Goal: Task Accomplishment & Management: Use online tool/utility

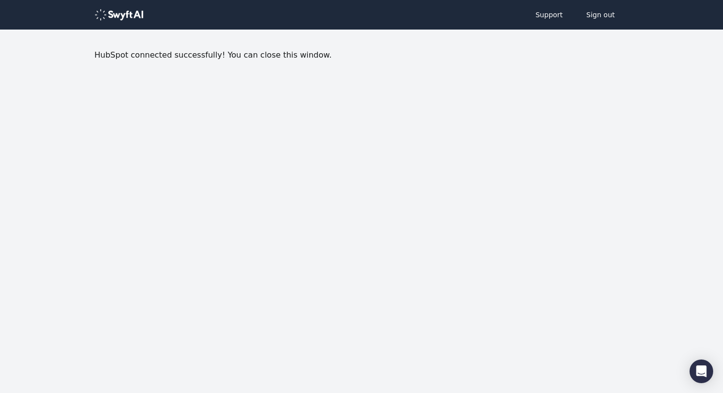
click at [125, 17] on img at bounding box center [118, 15] width 49 height 12
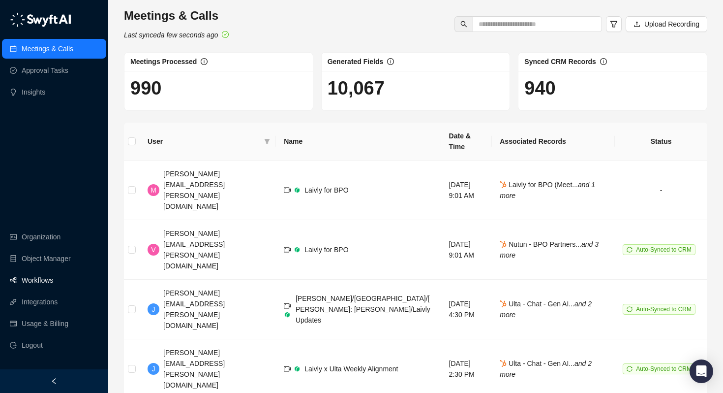
click at [45, 280] on link "Workflows" at bounding box center [37, 280] width 31 height 20
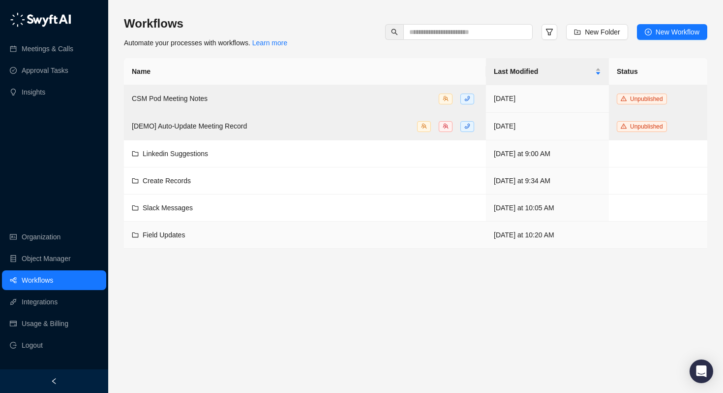
click at [149, 235] on span "Field Updates" at bounding box center [164, 235] width 42 height 8
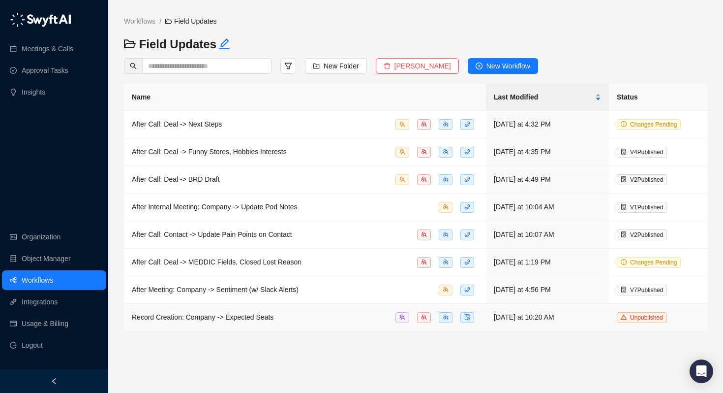
click at [191, 318] on span "Record Creation: Company -> Expected Seats" at bounding box center [203, 317] width 142 height 8
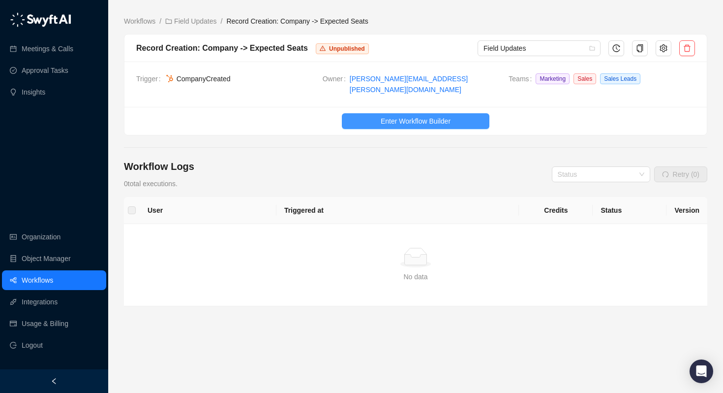
click at [423, 116] on span "Enter Workflow Builder" at bounding box center [416, 121] width 70 height 11
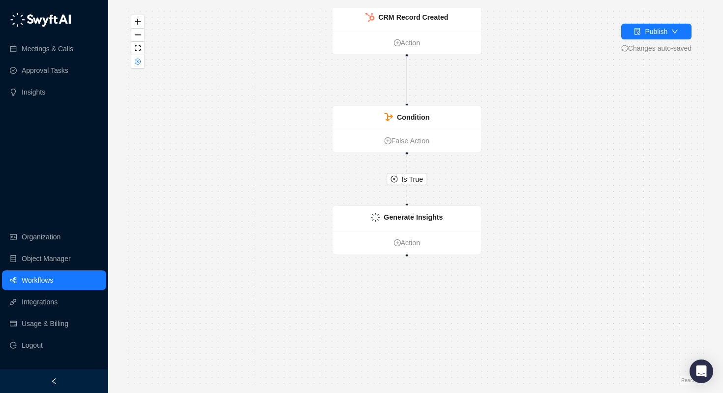
drag, startPoint x: 518, startPoint y: 236, endPoint x: 510, endPoint y: 170, distance: 66.4
click at [510, 170] on div "Is True CRM Record Created Action Condition False Action Generate Insights Acti…" at bounding box center [415, 196] width 583 height 377
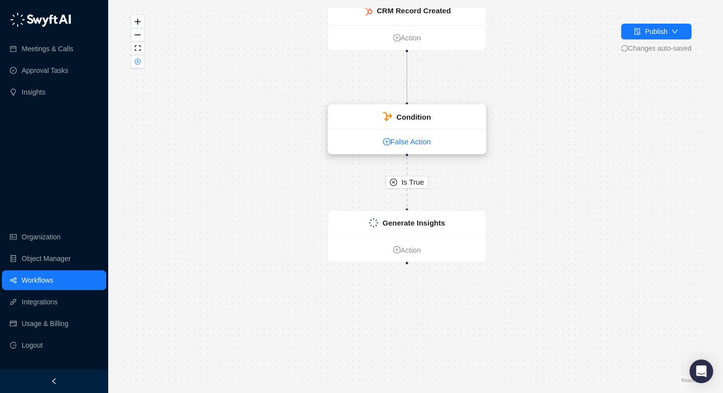
click at [463, 140] on link "False Action" at bounding box center [407, 142] width 158 height 12
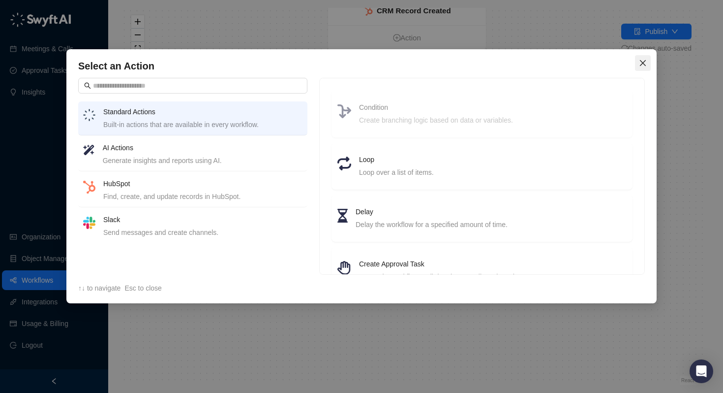
click at [638, 63] on span "Close" at bounding box center [643, 63] width 16 height 8
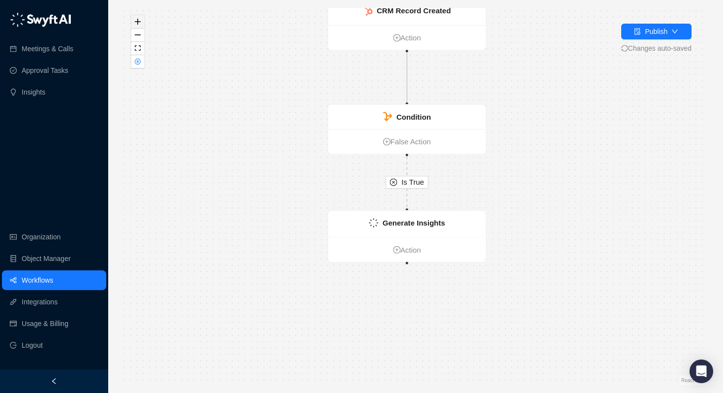
click at [135, 19] on icon "zoom in" at bounding box center [138, 22] width 6 height 6
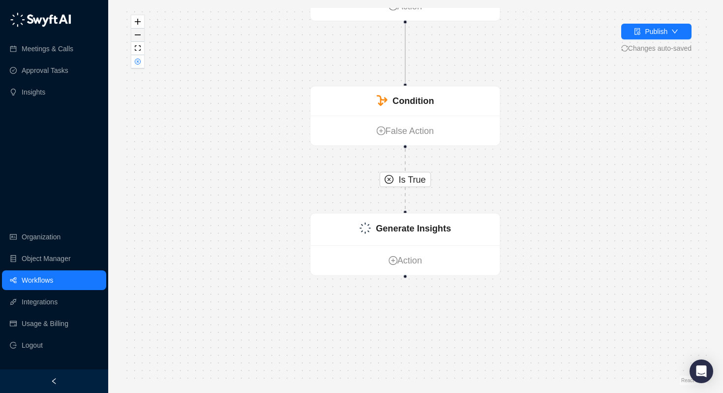
click at [138, 37] on button "zoom out" at bounding box center [137, 35] width 13 height 13
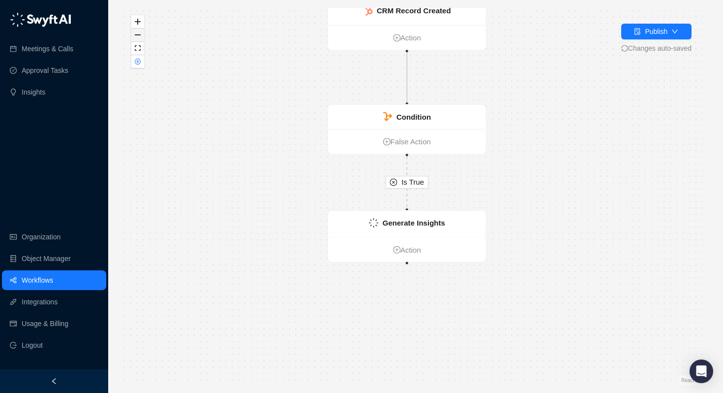
click at [138, 37] on button "zoom out" at bounding box center [137, 35] width 13 height 13
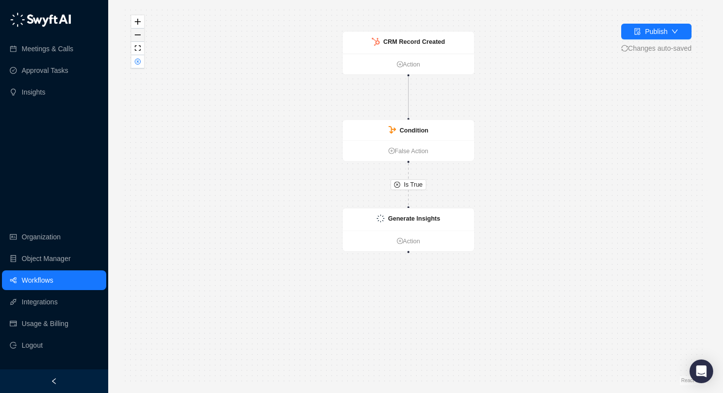
click at [138, 37] on button "zoom out" at bounding box center [137, 35] width 13 height 13
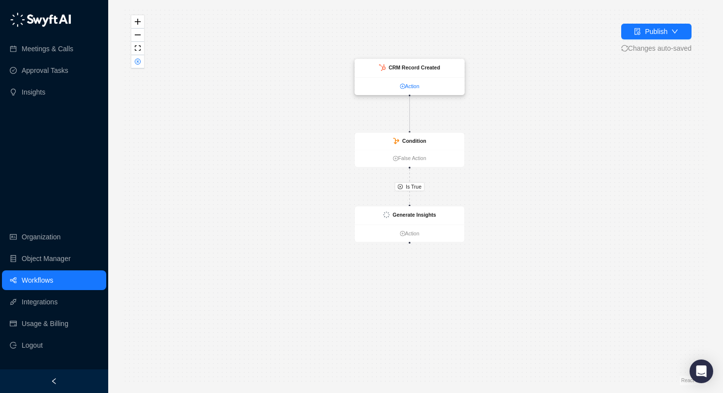
click at [415, 88] on link "Action" at bounding box center [410, 86] width 110 height 8
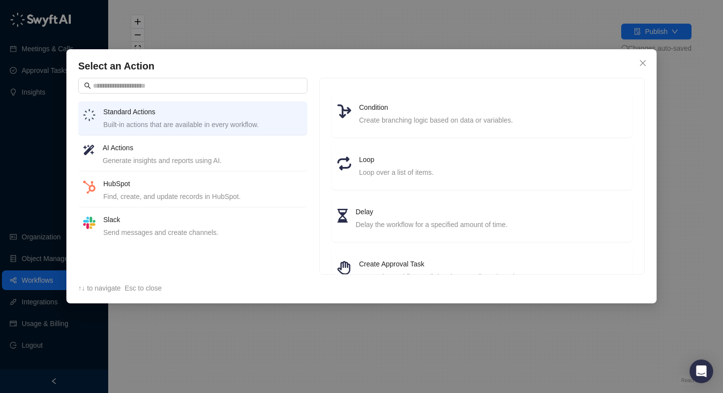
click at [195, 159] on div "Generate insights and reports using AI." at bounding box center [203, 160] width 200 height 11
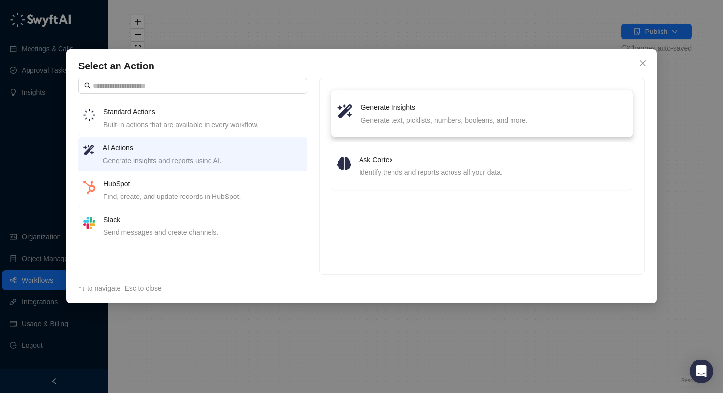
click at [406, 110] on h4 "Generate Insights" at bounding box center [494, 107] width 266 height 11
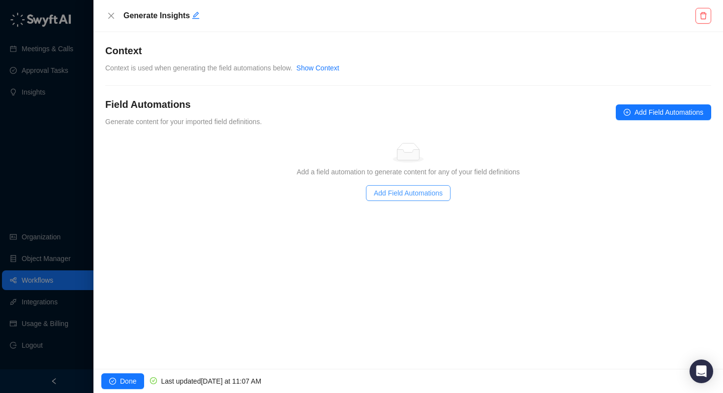
click at [378, 195] on span "Add Field Automations" at bounding box center [408, 192] width 69 height 11
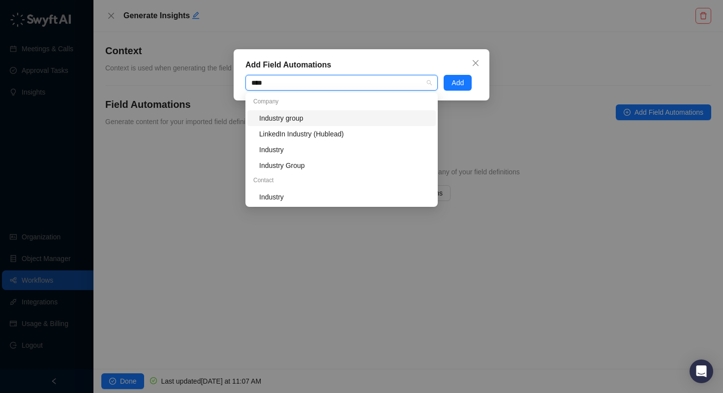
type input "*****"
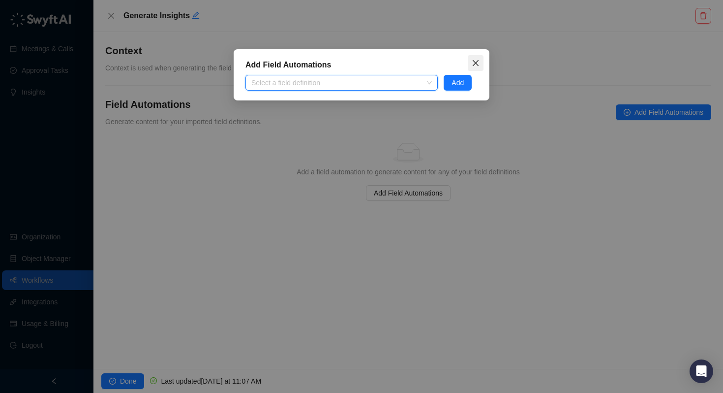
click at [478, 64] on icon "close" at bounding box center [476, 63] width 8 height 8
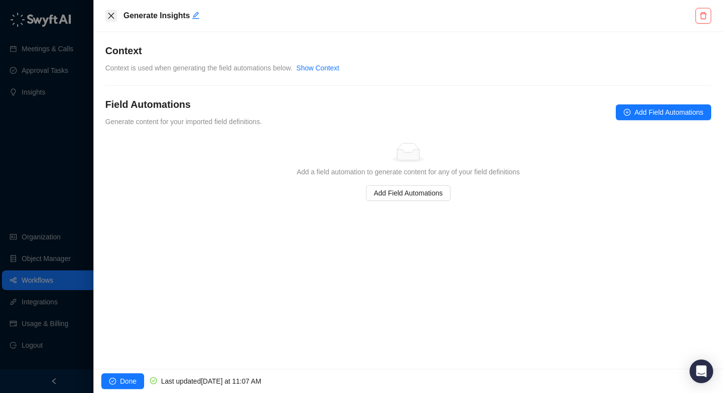
click at [110, 17] on icon "close" at bounding box center [111, 16] width 6 height 6
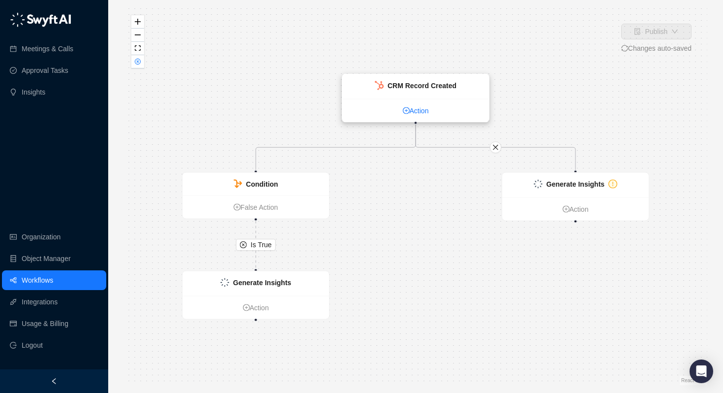
click at [412, 110] on link "Action" at bounding box center [415, 110] width 147 height 11
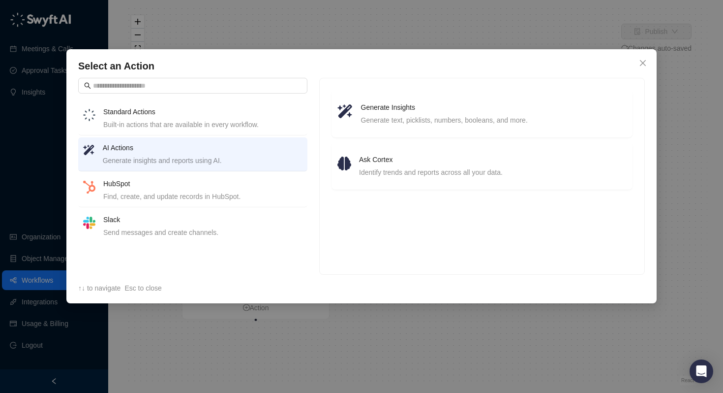
click at [188, 119] on div "Built-in actions that are available in every workflow." at bounding box center [202, 124] width 199 height 11
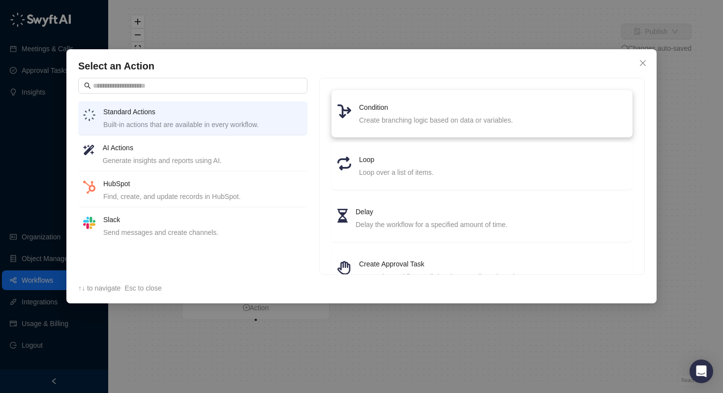
click at [402, 107] on h4 "Condition" at bounding box center [493, 107] width 268 height 11
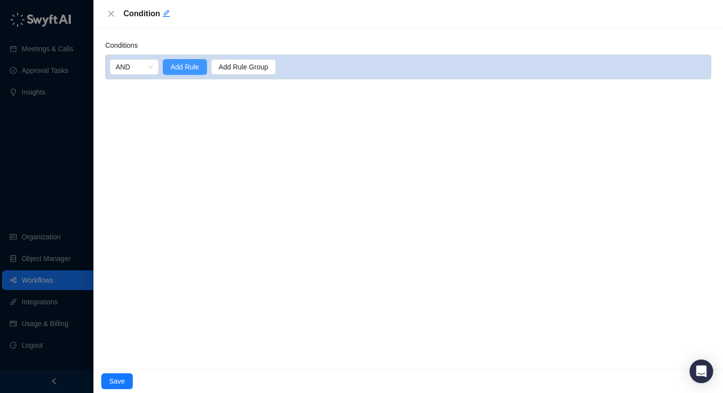
click at [189, 67] on span "Add Rule" at bounding box center [185, 66] width 29 height 11
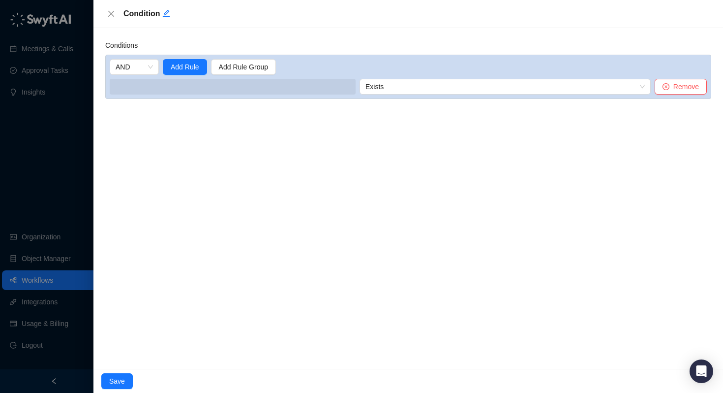
click at [198, 88] on span at bounding box center [233, 87] width 246 height 16
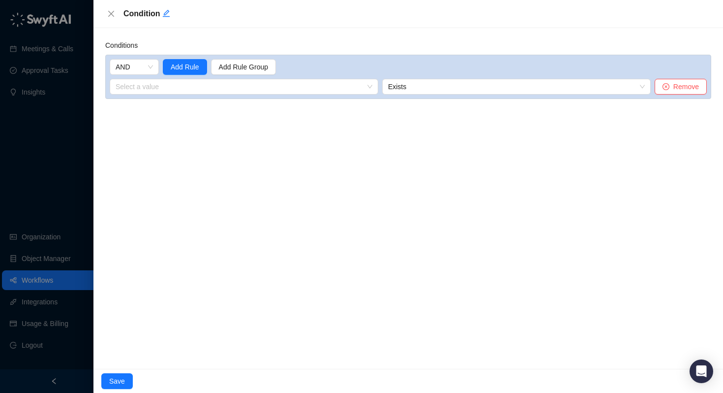
click at [198, 88] on input "search" at bounding box center [241, 86] width 251 height 15
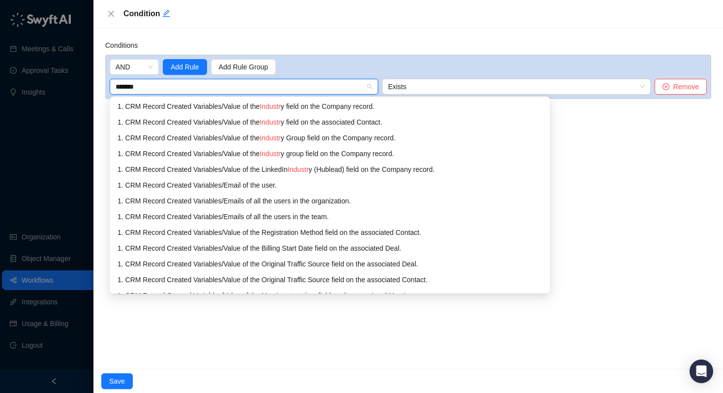
type input "********"
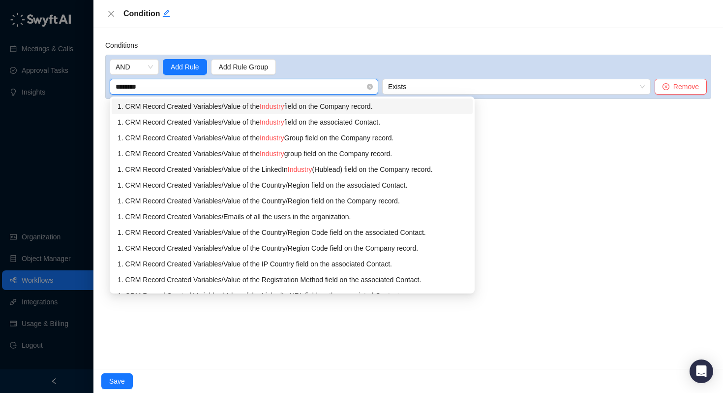
click at [284, 107] on span "Industry" at bounding box center [272, 106] width 25 height 8
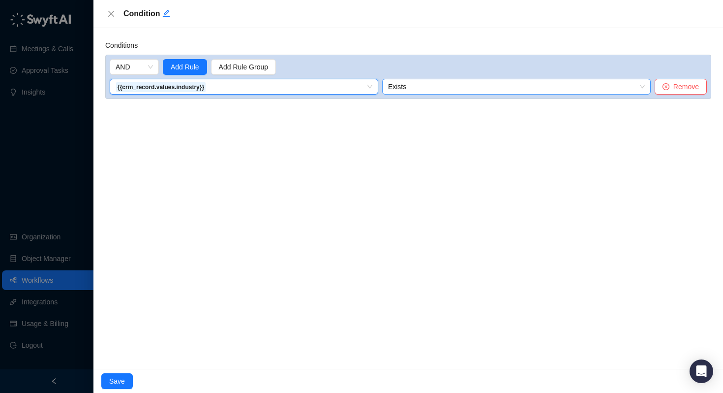
click at [418, 82] on span "Exists" at bounding box center [516, 86] width 257 height 15
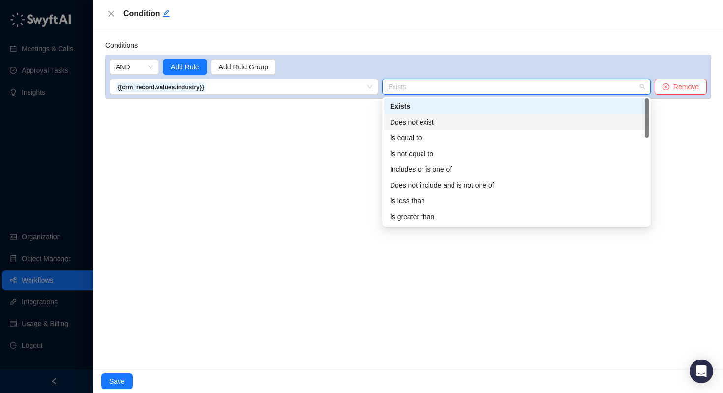
click at [410, 123] on div "Does not exist" at bounding box center [516, 122] width 253 height 11
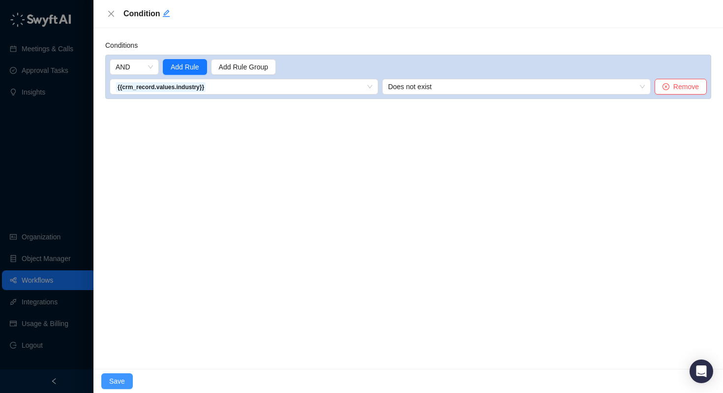
click at [112, 378] on span "Save" at bounding box center [117, 380] width 16 height 11
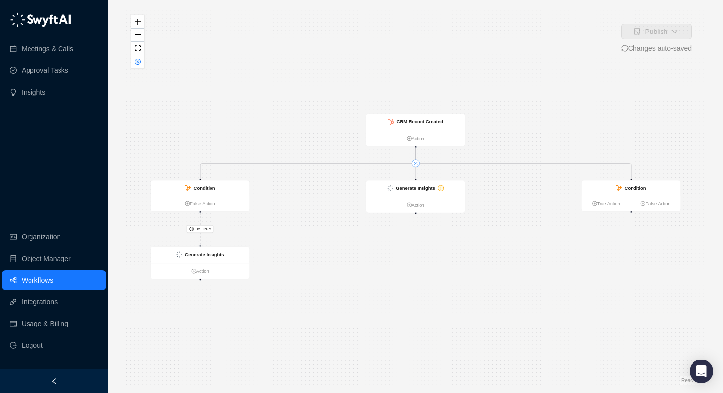
click at [415, 163] on icon "close" at bounding box center [415, 162] width 3 height 3
drag, startPoint x: 404, startPoint y: 187, endPoint x: 401, endPoint y: 303, distance: 115.1
click at [401, 303] on strong "Generate Insights" at bounding box center [413, 302] width 39 height 5
drag, startPoint x: 414, startPoint y: 302, endPoint x: 625, endPoint y: 248, distance: 218.1
click at [625, 248] on strong "Generate Insights" at bounding box center [626, 249] width 39 height 5
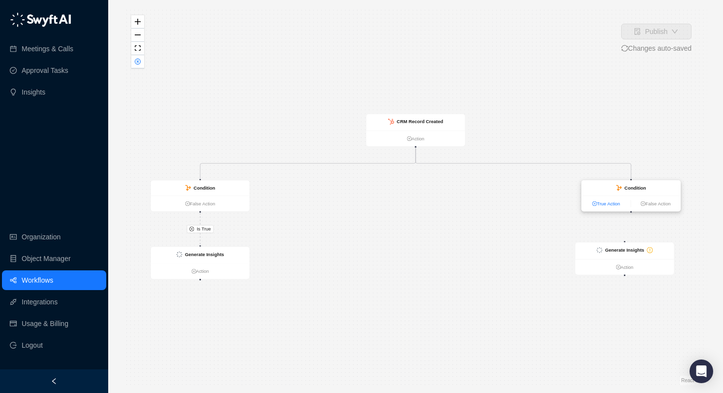
click at [605, 204] on link "True Action" at bounding box center [606, 203] width 49 height 7
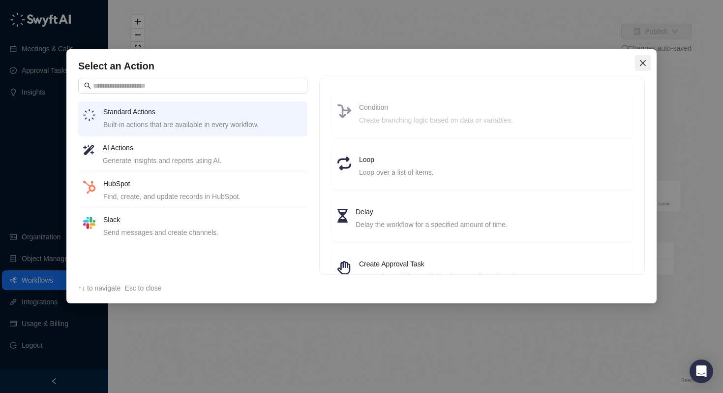
click at [637, 63] on span "Close" at bounding box center [643, 63] width 16 height 8
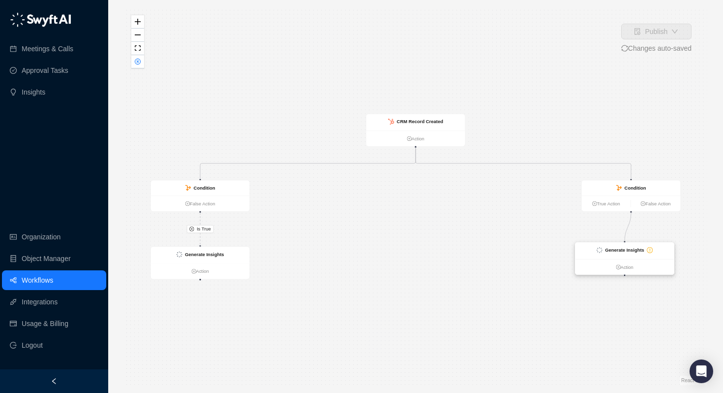
drag, startPoint x: 631, startPoint y: 211, endPoint x: 625, endPoint y: 246, distance: 36.0
click at [544, 246] on div "CRM Record Created Action Condition False Action Condition True Action False Ac…" at bounding box center [347, 241] width 393 height 254
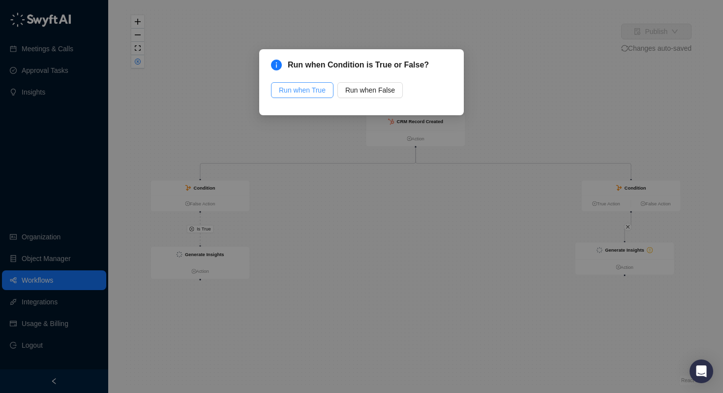
click at [309, 89] on span "Run when True" at bounding box center [302, 90] width 47 height 11
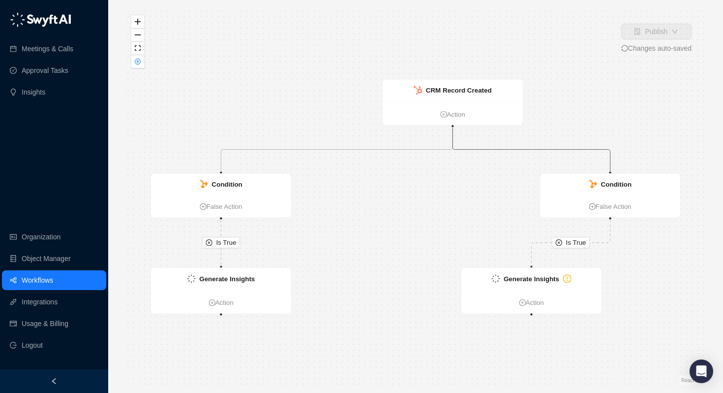
click at [522, 151] on icon "Edge from 8c444170-7663-013e-6bb9-62639debec48 to 2ec28830-76cf-013e-081e-02408…" at bounding box center [531, 149] width 157 height 44
click at [522, 149] on icon "Edge from 8c444170-7663-013e-6bb9-62639debec48 to 2ec28830-76cf-013e-081e-02408…" at bounding box center [531, 149] width 157 height 44
click at [531, 150] on icon "Edge from 8c444170-7663-013e-6bb9-62639debec48 to 2ec28830-76cf-013e-081e-02408…" at bounding box center [531, 149] width 157 height 44
drag, startPoint x: 531, startPoint y: 150, endPoint x: 509, endPoint y: 200, distance: 54.8
click at [509, 200] on div "Is True Is True CRM Record Created Action Condition False Action Condition Fals…" at bounding box center [415, 196] width 583 height 377
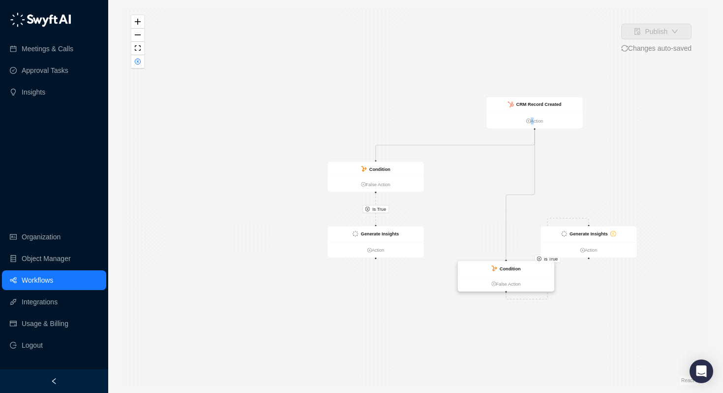
drag, startPoint x: 614, startPoint y: 166, endPoint x: 472, endPoint y: 264, distance: 172.9
click at [472, 264] on div "Condition" at bounding box center [506, 268] width 96 height 15
click at [533, 170] on icon "Edge from 8c444170-7663-013e-6bb9-62639debec48 to 2ec28830-76cf-013e-081e-02408…" at bounding box center [518, 194] width 34 height 128
click at [535, 154] on icon "Edge from 8c444170-7663-013e-6bb9-62639debec48 to 2ec28830-76cf-013e-081e-02408…" at bounding box center [518, 194] width 34 height 128
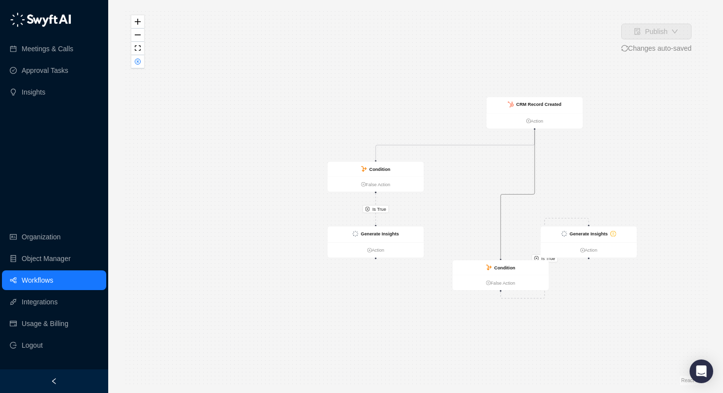
click at [535, 154] on icon "Edge from 8c444170-7663-013e-6bb9-62639debec48 to 2ec28830-76cf-013e-081e-02408…" at bounding box center [518, 194] width 34 height 128
drag, startPoint x: 503, startPoint y: 264, endPoint x: 492, endPoint y: 282, distance: 20.9
click at [492, 282] on div "Condition" at bounding box center [495, 283] width 21 height 7
drag, startPoint x: 496, startPoint y: 283, endPoint x: 460, endPoint y: 339, distance: 66.9
click at [460, 339] on div "Condition" at bounding box center [458, 342] width 21 height 7
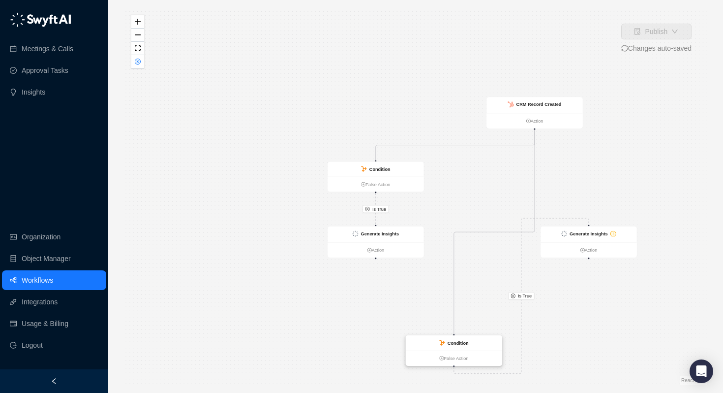
click at [460, 348] on div "Condition" at bounding box center [454, 342] width 96 height 15
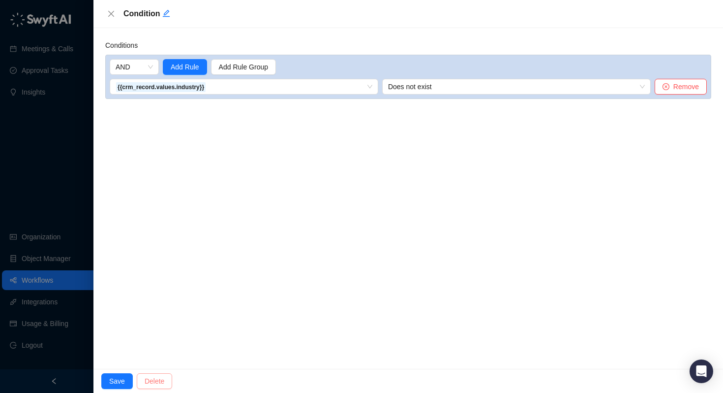
click at [158, 384] on span "Delete" at bounding box center [155, 380] width 20 height 11
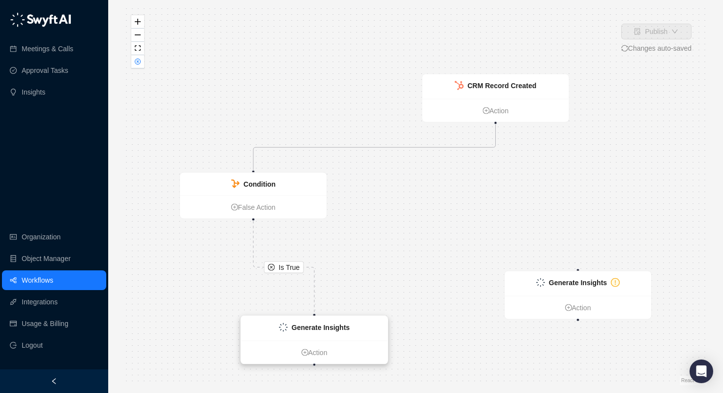
drag, startPoint x: 276, startPoint y: 276, endPoint x: 337, endPoint y: 321, distance: 75.7
click at [337, 321] on div "Generate Insights" at bounding box center [314, 328] width 147 height 25
click at [271, 268] on icon "close-circle" at bounding box center [271, 266] width 7 height 7
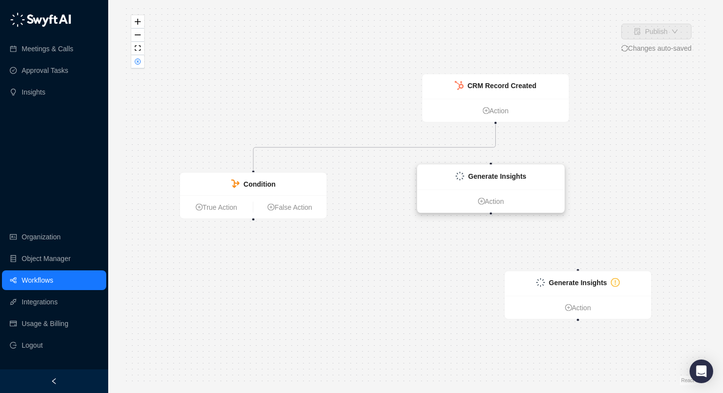
drag, startPoint x: 263, startPoint y: 280, endPoint x: 495, endPoint y: 175, distance: 254.9
click at [495, 175] on strong "Generate Insights" at bounding box center [497, 176] width 58 height 8
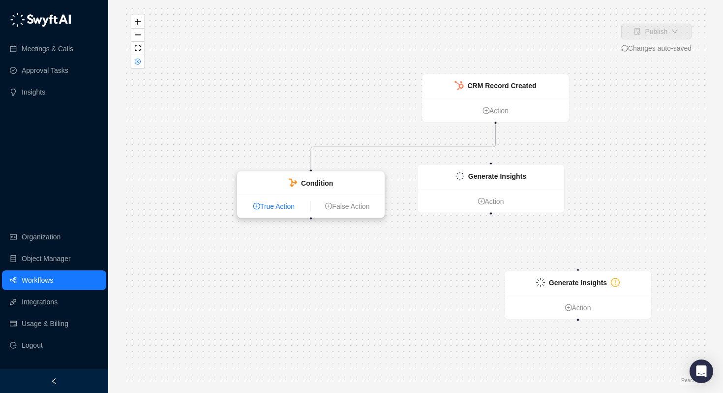
drag, startPoint x: 197, startPoint y: 208, endPoint x: 226, endPoint y: 190, distance: 33.7
click at [255, 204] on icon "plus-circle" at bounding box center [256, 205] width 3 height 3
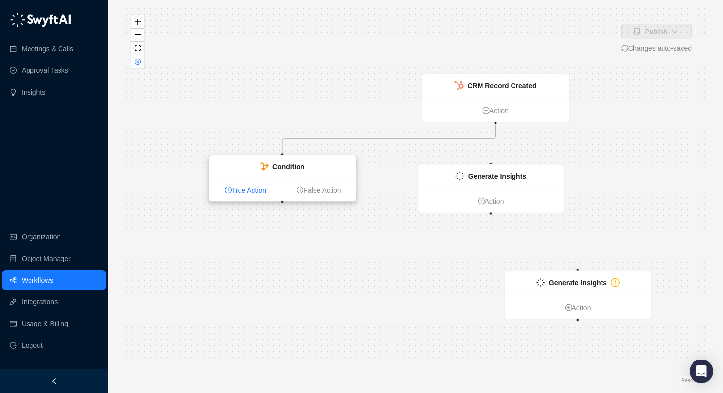
click at [225, 190] on icon "plus-circle" at bounding box center [228, 189] width 7 height 7
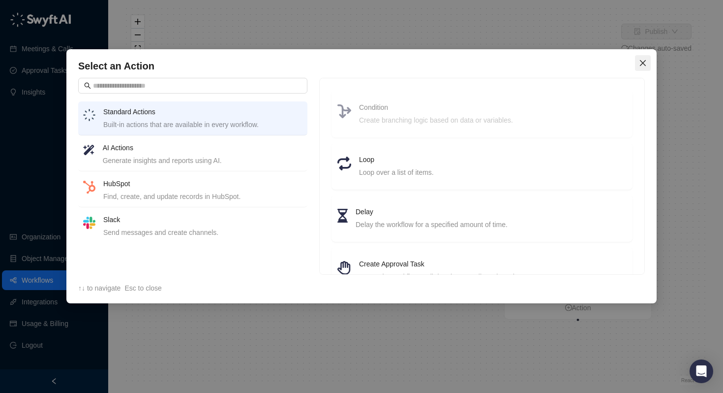
click at [639, 62] on icon "close" at bounding box center [643, 63] width 8 height 8
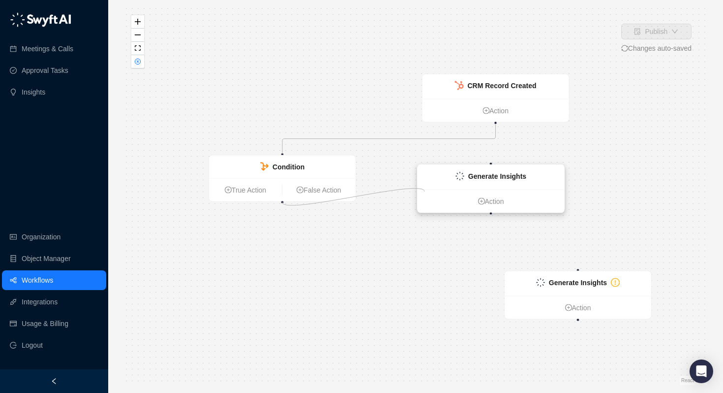
drag, startPoint x: 282, startPoint y: 202, endPoint x: 424, endPoint y: 191, distance: 142.6
click at [424, 191] on div "CRM Record Created Action Condition True Action False Action Generate Insights …" at bounding box center [471, 262] width 583 height 377
drag, startPoint x: 282, startPoint y: 201, endPoint x: 491, endPoint y: 162, distance: 213.2
click at [491, 162] on div "CRM Record Created Action Condition True Action False Action Generate Insights …" at bounding box center [415, 196] width 583 height 377
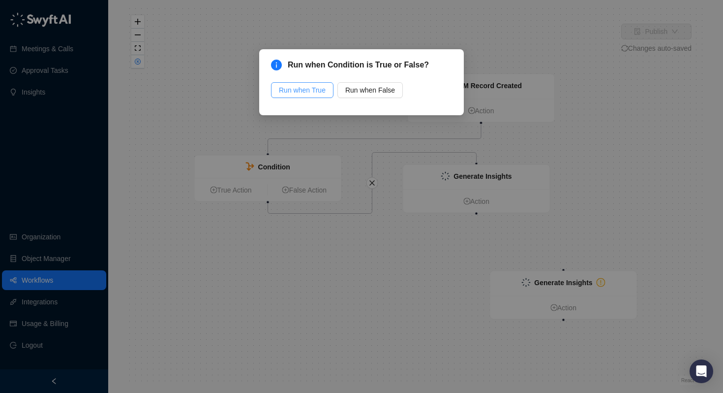
click at [311, 88] on span "Run when True" at bounding box center [302, 90] width 47 height 11
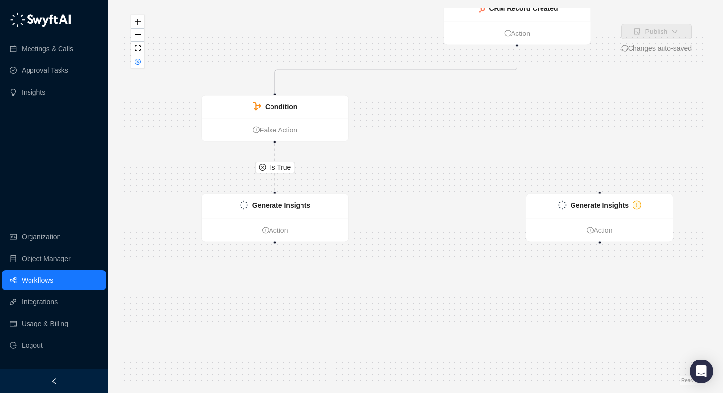
drag, startPoint x: 377, startPoint y: 237, endPoint x: 402, endPoint y: 139, distance: 100.6
click at [402, 139] on div "Is True CRM Record Created Action Condition False Action Generate Insights Acti…" at bounding box center [415, 196] width 583 height 377
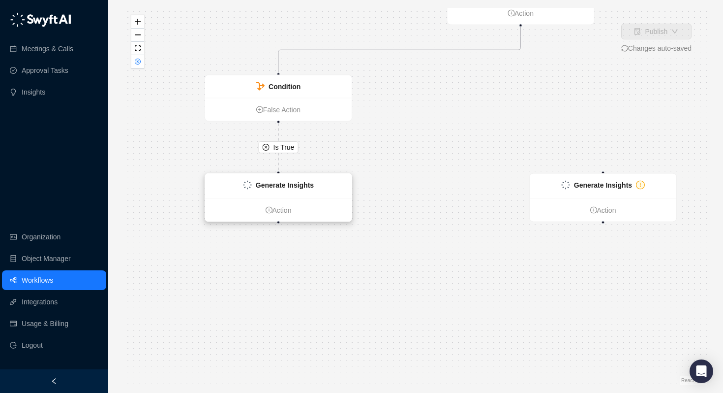
click at [275, 204] on ul "Action" at bounding box center [278, 209] width 147 height 23
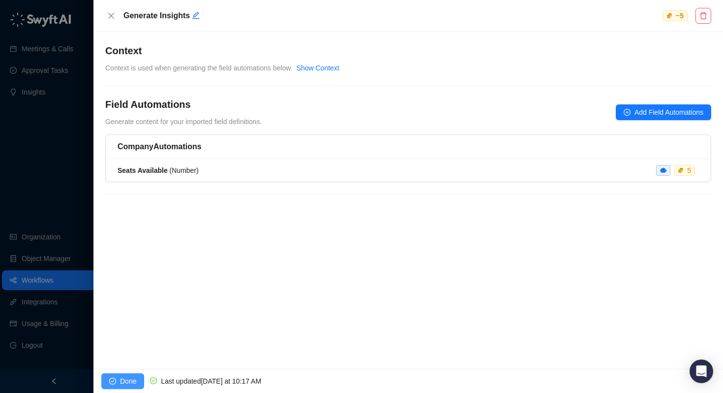
click at [122, 379] on span "Done" at bounding box center [128, 380] width 16 height 11
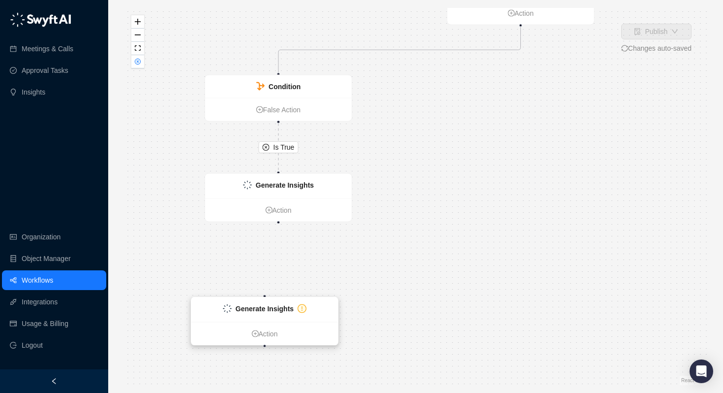
drag, startPoint x: 588, startPoint y: 185, endPoint x: 247, endPoint y: 309, distance: 362.3
click at [247, 309] on strong "Generate Insights" at bounding box center [265, 308] width 58 height 8
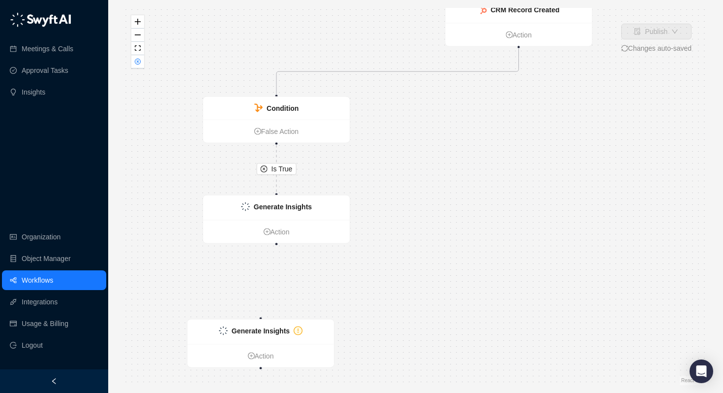
drag, startPoint x: 278, startPoint y: 224, endPoint x: 278, endPoint y: 240, distance: 15.7
click at [278, 239] on div "Is True CRM Record Created Action Condition False Action Generate Insights Acti…" at bounding box center [415, 196] width 583 height 377
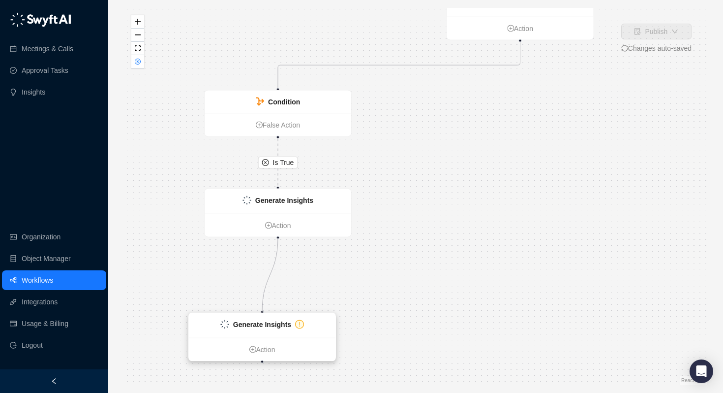
drag, startPoint x: 277, startPoint y: 238, endPoint x: 258, endPoint y: 313, distance: 77.8
click at [258, 313] on div "CRM Record Created Action Condition False Action Generate Insights Action Gener…" at bounding box center [495, 180] width 583 height 377
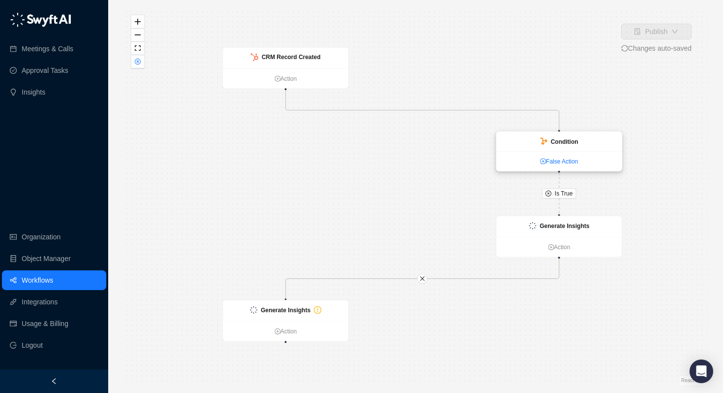
click at [565, 163] on link "False Action" at bounding box center [558, 160] width 125 height 9
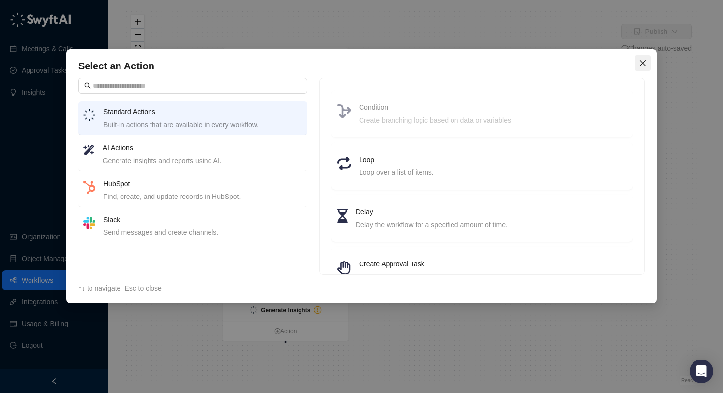
click at [642, 66] on icon "close" at bounding box center [643, 63] width 8 height 8
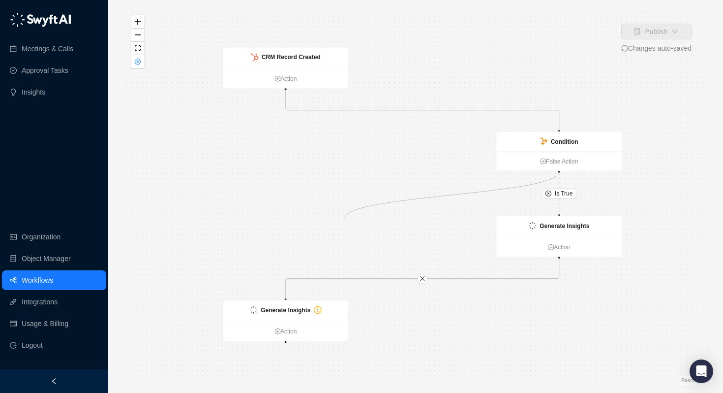
drag, startPoint x: 560, startPoint y: 172, endPoint x: 382, endPoint y: 190, distance: 178.5
click at [382, 190] on div "Is True CRM Record Created Action Condition False Action Generate Insights Acti…" at bounding box center [415, 196] width 583 height 377
click at [422, 276] on icon "close" at bounding box center [423, 278] width 6 height 6
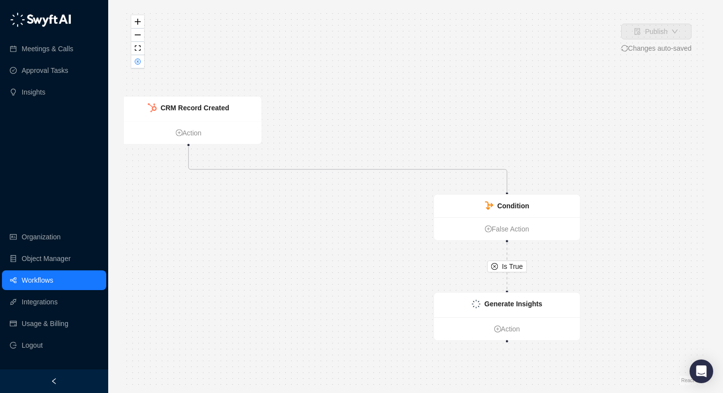
drag, startPoint x: 556, startPoint y: 321, endPoint x: 488, endPoint y: 392, distance: 98.1
click at [488, 392] on div "Publish Changes auto-saved Is True CRM Record Created Action Condition False Ac…" at bounding box center [415, 196] width 615 height 393
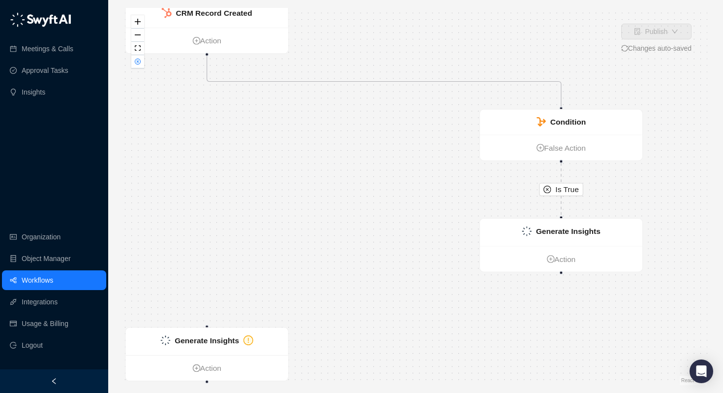
drag, startPoint x: 420, startPoint y: 96, endPoint x: 462, endPoint y: 35, distance: 74.2
click at [462, 35] on div "Is True CRM Record Created Action Condition False Action Generate Insights Acti…" at bounding box center [415, 196] width 583 height 377
click at [569, 259] on link "Action" at bounding box center [563, 259] width 162 height 12
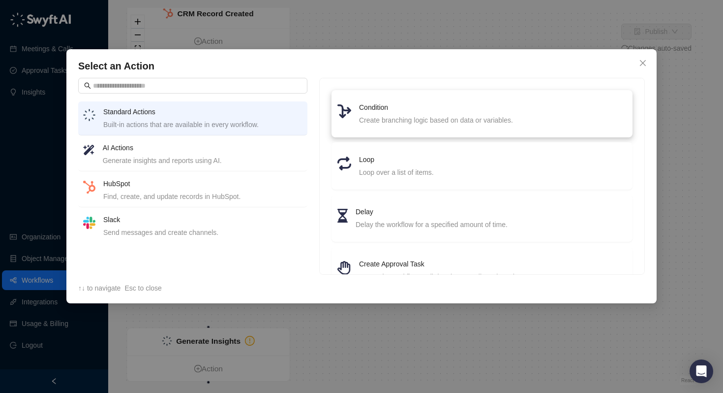
click at [374, 127] on li "Condition Create branching logic based on data or variables." at bounding box center [481, 113] width 289 height 35
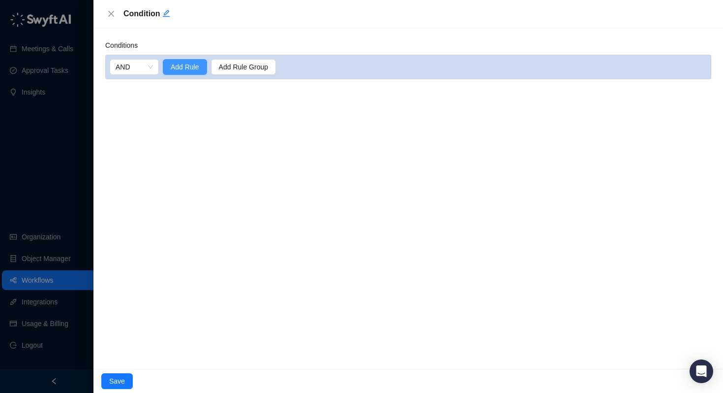
click at [187, 65] on span "Add Rule" at bounding box center [185, 66] width 29 height 11
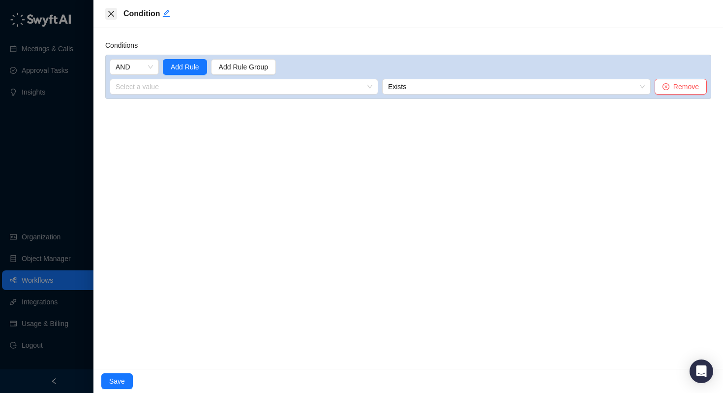
click at [109, 15] on icon "close" at bounding box center [111, 14] width 8 height 8
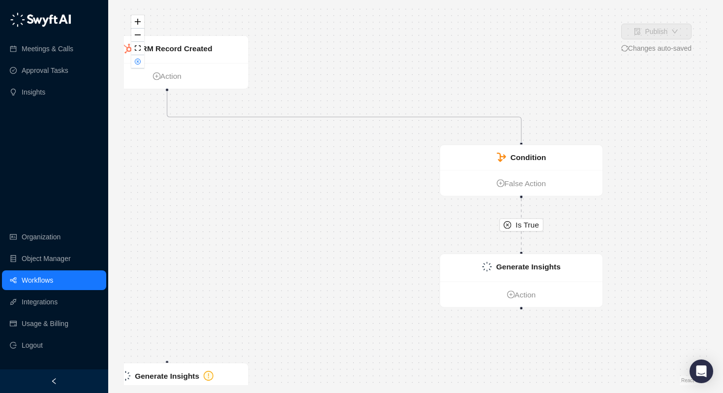
drag, startPoint x: 644, startPoint y: 190, endPoint x: 548, endPoint y: 296, distance: 142.8
click at [548, 296] on div "Is True CRM Record Created Action Condition False Action Generate Insights Acti…" at bounding box center [415, 196] width 583 height 377
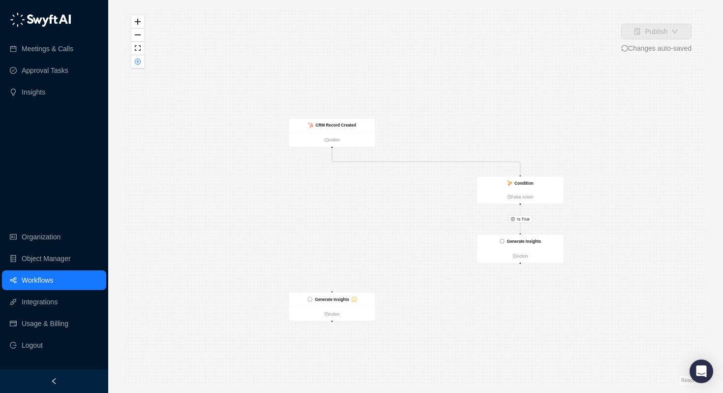
drag, startPoint x: 473, startPoint y: 202, endPoint x: 491, endPoint y: 124, distance: 80.2
click at [491, 124] on div "Is True CRM Record Created Action Condition False Action Generate Insights Acti…" at bounding box center [415, 196] width 583 height 377
click at [421, 159] on icon "Edge from 8c444170-7663-013e-6bb9-62639debec48 to 7f97a9a0-76c8-013e-6bda-62639…" at bounding box center [429, 159] width 188 height 27
drag, startPoint x: 537, startPoint y: 179, endPoint x: 304, endPoint y: 199, distance: 233.6
click at [304, 199] on div "Condition" at bounding box center [290, 200] width 86 height 13
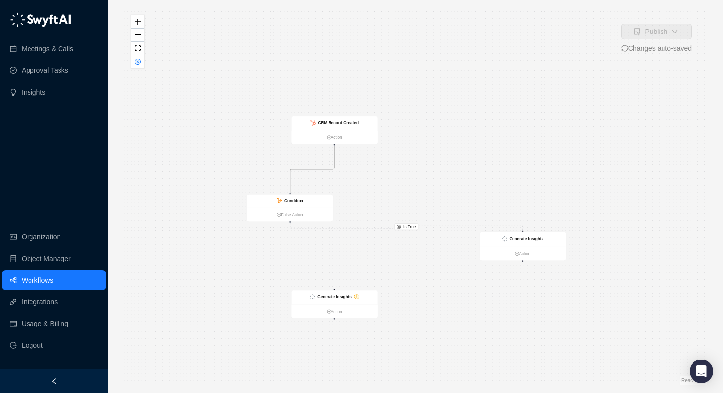
click at [317, 168] on icon "Edge from 8c444170-7663-013e-6bb9-62639debec48 to 7f97a9a0-76c8-013e-6bda-62639…" at bounding box center [312, 169] width 44 height 47
drag, startPoint x: 292, startPoint y: 205, endPoint x: 569, endPoint y: 175, distance: 278.6
click at [569, 175] on div "Condition" at bounding box center [567, 170] width 86 height 13
click at [566, 172] on strong "Condition" at bounding box center [570, 170] width 19 height 4
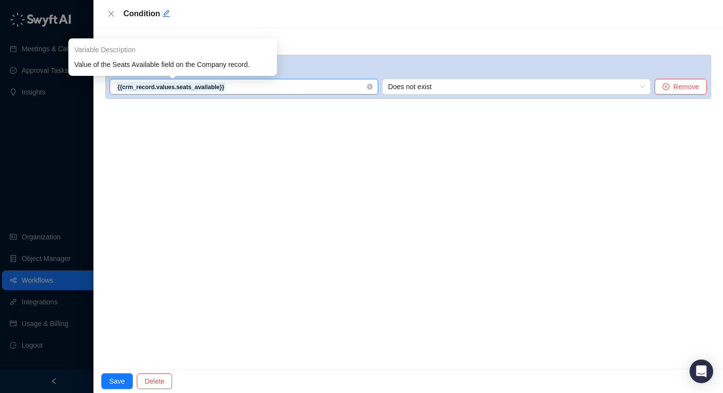
click at [259, 89] on span "{{crm_record.values.seats_available}}" at bounding box center [244, 86] width 257 height 15
click at [371, 91] on span "{{crm_record.values.seats_available}}" at bounding box center [244, 86] width 257 height 15
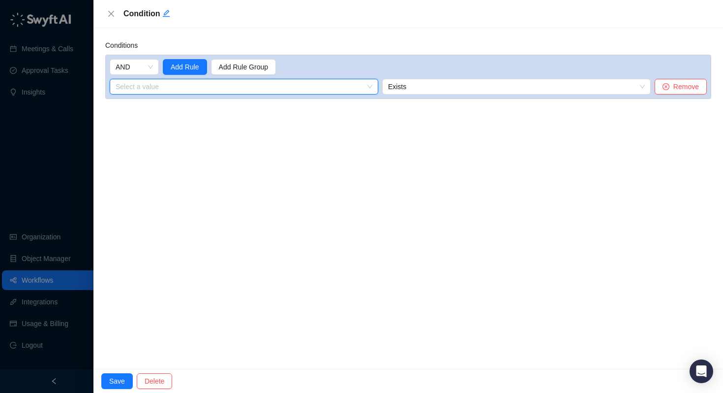
click at [341, 89] on input "search" at bounding box center [241, 86] width 251 height 15
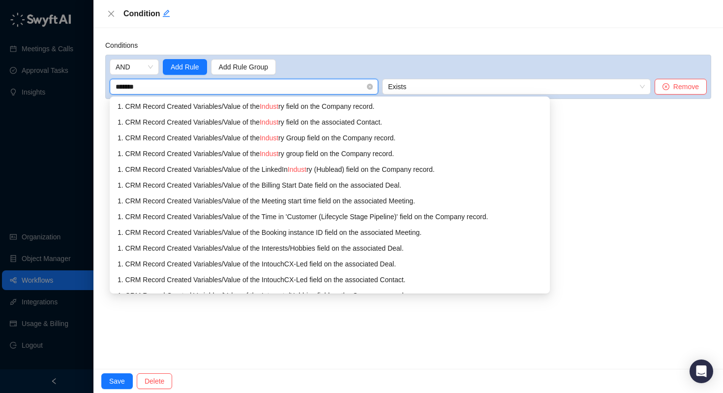
type input "********"
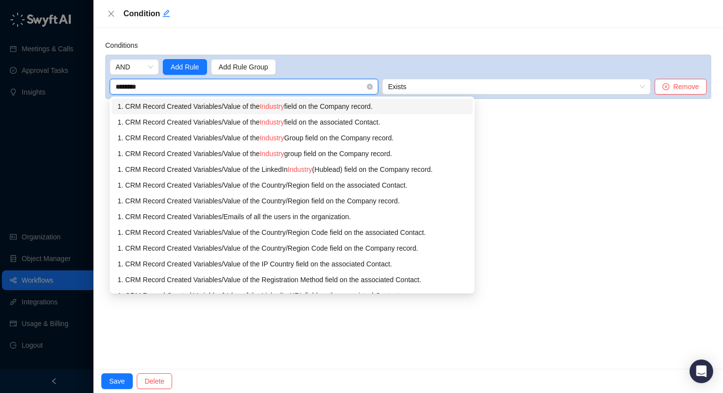
click at [336, 110] on div "1. CRM Record Created Variables / Value of the Industry field on the Company re…" at bounding box center [292, 106] width 349 height 11
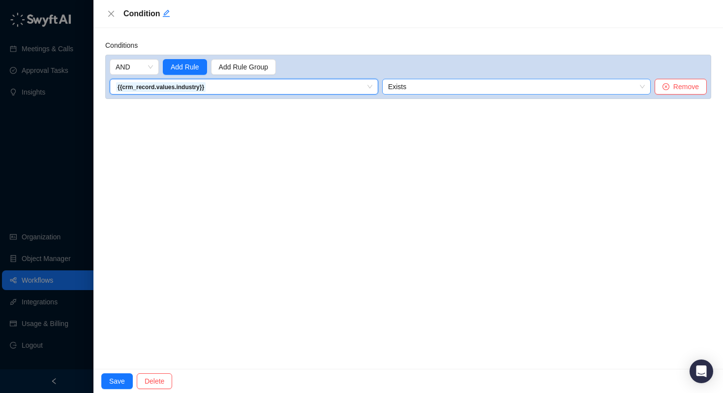
click at [416, 87] on span "Exists" at bounding box center [516, 86] width 257 height 15
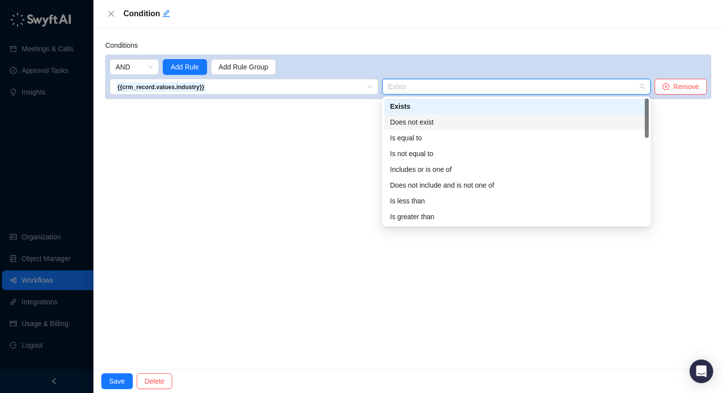
click at [412, 120] on div "Does not exist" at bounding box center [516, 122] width 253 height 11
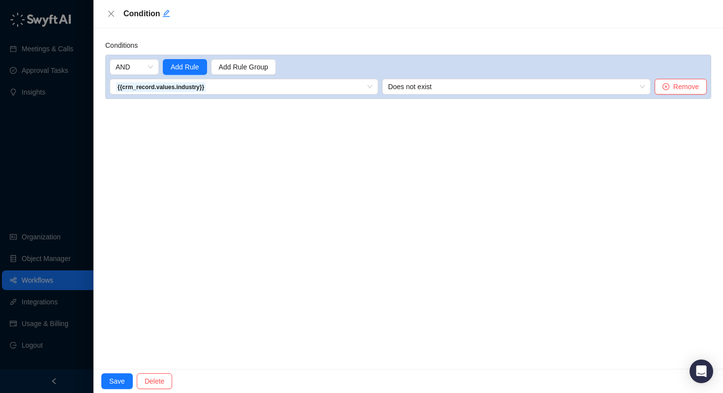
click at [412, 119] on div "Conditions AND Add Rule Add Rule Group {{crm_record.values.industry}} 1. CRM Re…" at bounding box center [408, 198] width 630 height 340
click at [115, 385] on span "Save" at bounding box center [117, 380] width 16 height 11
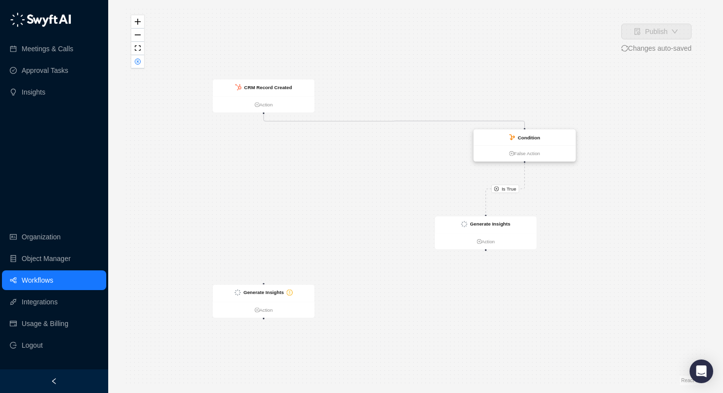
drag, startPoint x: 494, startPoint y: 157, endPoint x: 530, endPoint y: 142, distance: 39.2
click at [530, 140] on strong "Condition" at bounding box center [529, 136] width 22 height 5
drag, startPoint x: 481, startPoint y: 217, endPoint x: 518, endPoint y: 221, distance: 36.6
click at [518, 221] on div "Generate Insights" at bounding box center [522, 228] width 102 height 17
click at [522, 144] on div "Condition" at bounding box center [522, 140] width 102 height 16
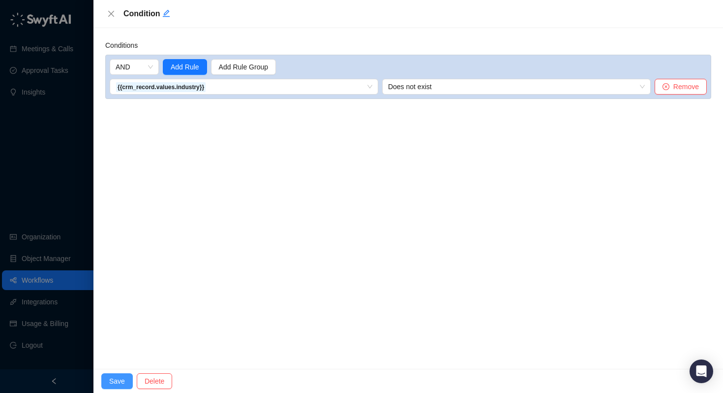
click at [127, 380] on button "Save" at bounding box center [116, 381] width 31 height 16
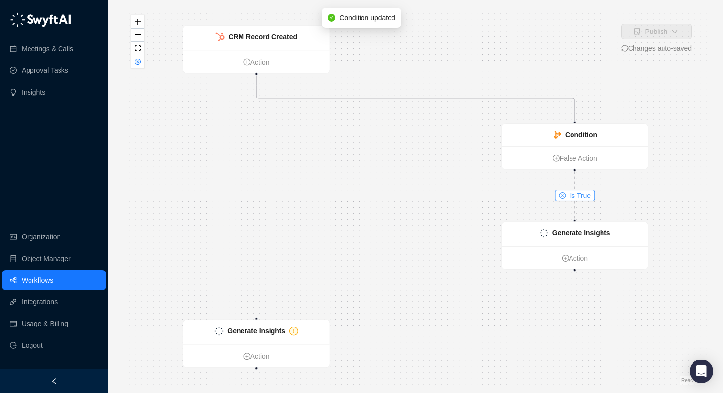
click at [564, 195] on icon "close-circle" at bounding box center [562, 195] width 7 height 7
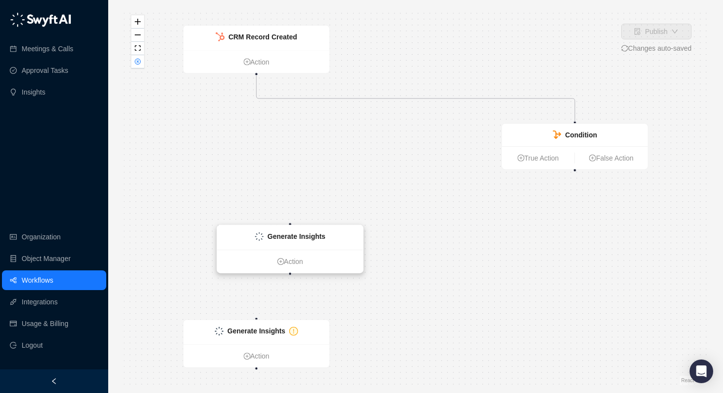
drag, startPoint x: 548, startPoint y: 230, endPoint x: 243, endPoint y: 236, distance: 305.0
click at [255, 236] on div "Generate Insights" at bounding box center [290, 236] width 71 height 11
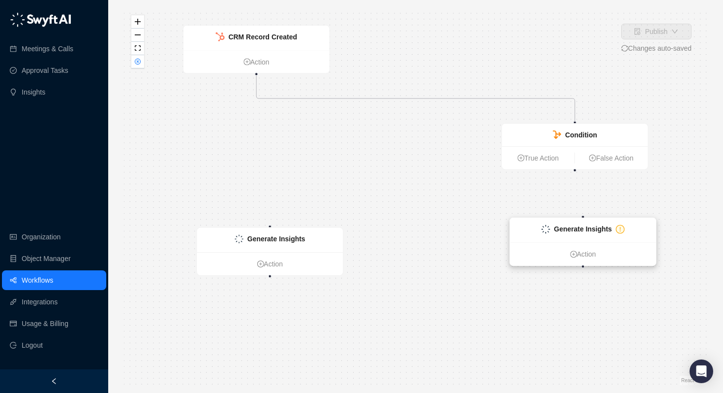
drag, startPoint x: 246, startPoint y: 331, endPoint x: 573, endPoint y: 229, distance: 342.1
click at [573, 229] on strong "Generate Insights" at bounding box center [583, 229] width 58 height 8
click at [530, 156] on link "True Action" at bounding box center [538, 157] width 72 height 11
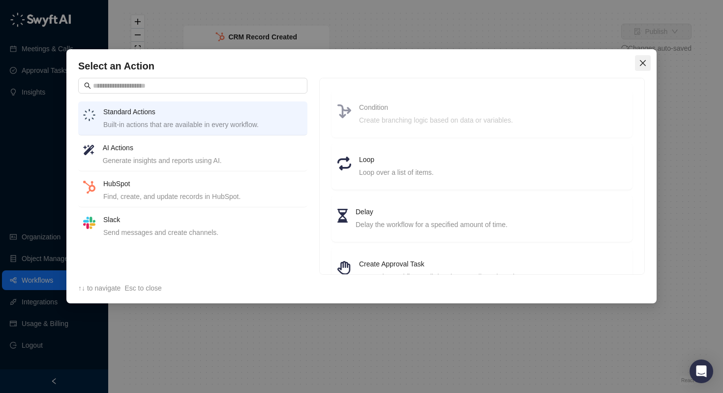
click at [642, 65] on icon "close" at bounding box center [643, 63] width 8 height 8
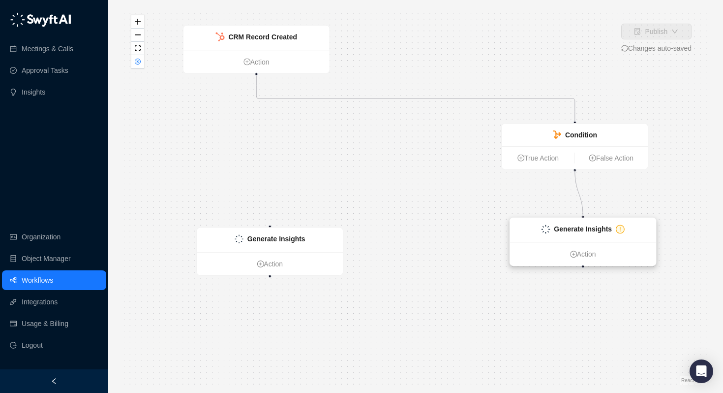
drag, startPoint x: 575, startPoint y: 170, endPoint x: 577, endPoint y: 222, distance: 51.7
click at [577, 222] on div "CRM Record Created Action Condition True Action False Action Generate Insights …" at bounding box center [473, 212] width 581 height 375
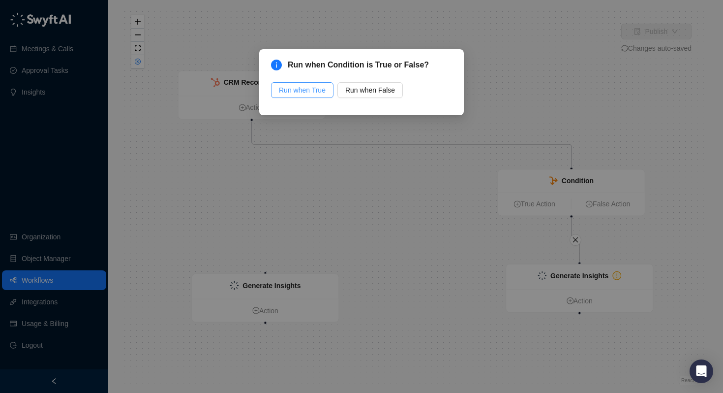
click at [297, 91] on span "Run when True" at bounding box center [302, 90] width 47 height 11
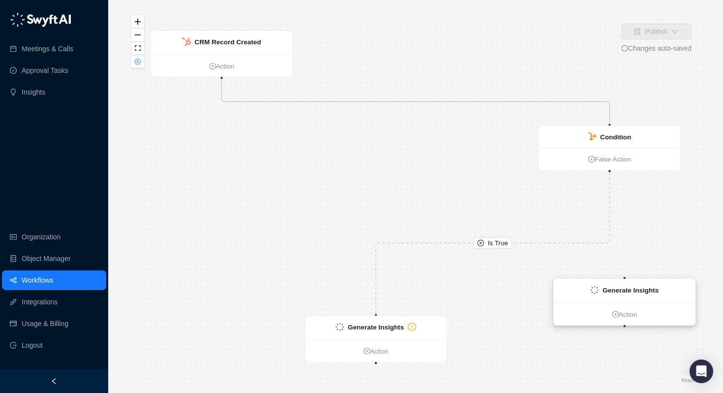
drag, startPoint x: 544, startPoint y: 228, endPoint x: 639, endPoint y: 286, distance: 110.9
click at [639, 286] on strong "Generate Insights" at bounding box center [631, 289] width 56 height 7
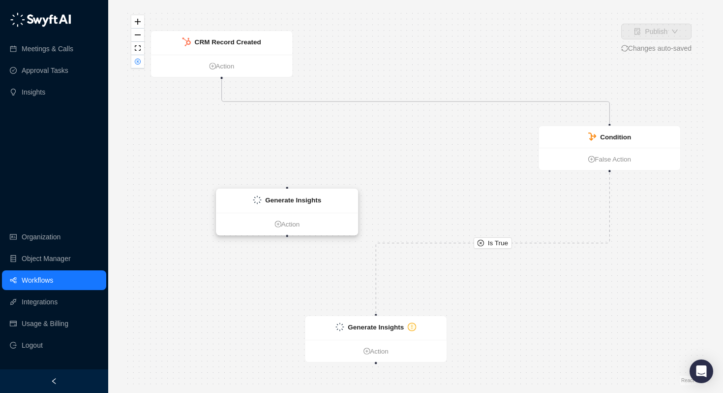
drag, startPoint x: 626, startPoint y: 288, endPoint x: 288, endPoint y: 197, distance: 350.5
click at [288, 197] on strong "Generate Insights" at bounding box center [293, 199] width 56 height 7
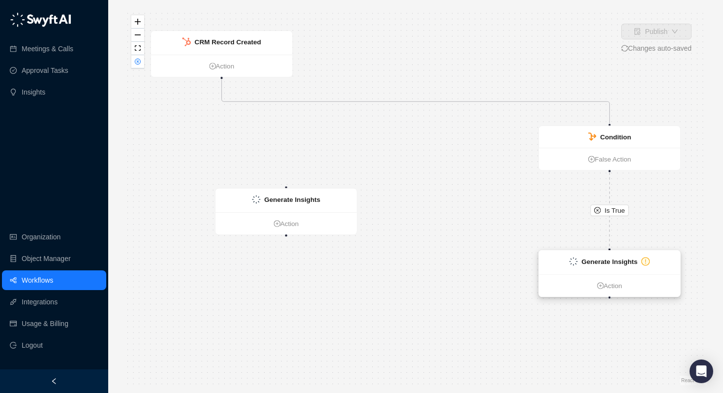
drag, startPoint x: 378, startPoint y: 316, endPoint x: 611, endPoint y: 250, distance: 242.6
click at [611, 250] on div "Generate Insights" at bounding box center [610, 262] width 142 height 24
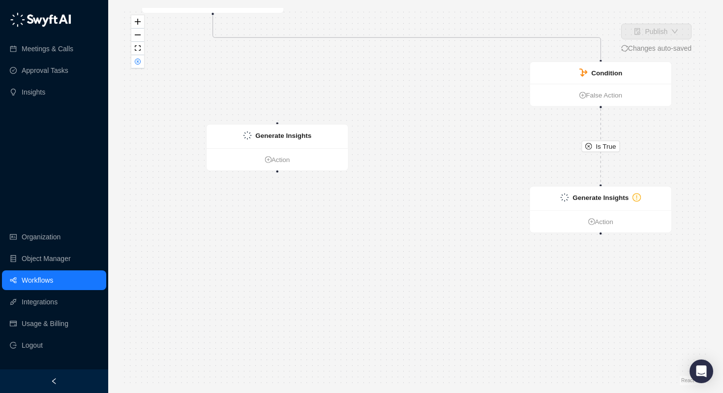
drag, startPoint x: 534, startPoint y: 241, endPoint x: 525, endPoint y: 178, distance: 63.6
click at [525, 178] on div "Is True CRM Record Created Action Condition False Action Generate Insights Acti…" at bounding box center [415, 196] width 583 height 377
click at [608, 224] on link "Action" at bounding box center [601, 222] width 142 height 10
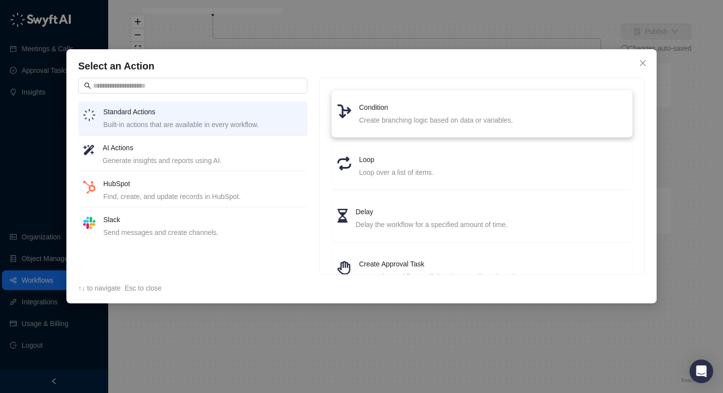
click at [372, 112] on h4 "Condition" at bounding box center [493, 107] width 268 height 11
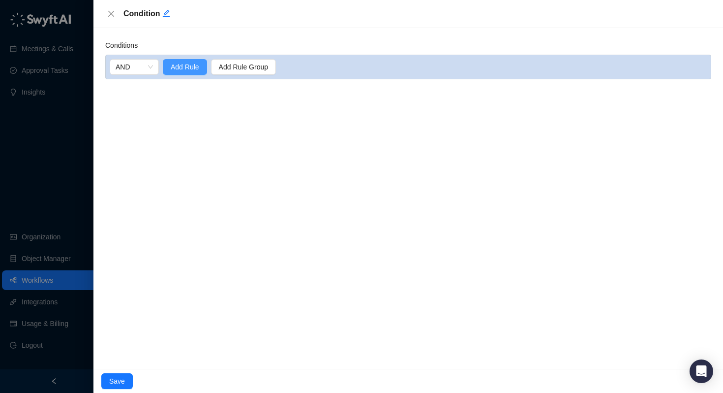
click at [176, 67] on span "Add Rule" at bounding box center [185, 66] width 29 height 11
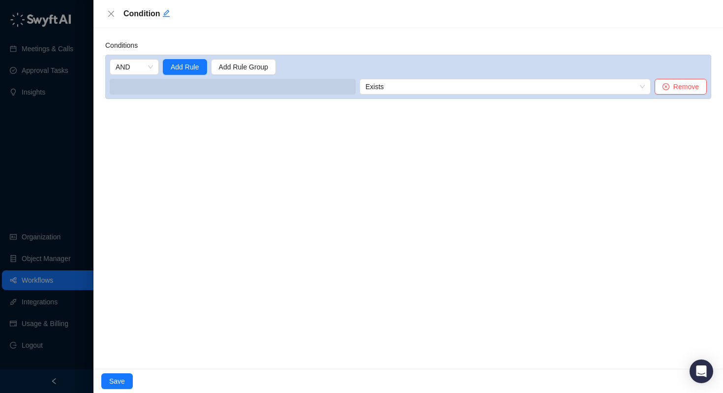
click at [184, 90] on span at bounding box center [233, 87] width 246 height 16
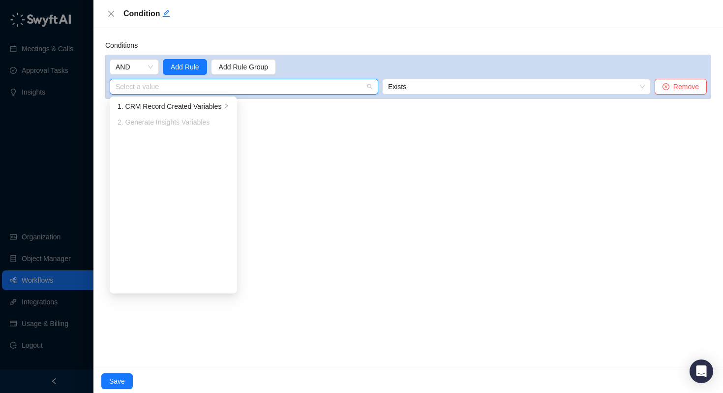
click at [184, 90] on input "search" at bounding box center [241, 86] width 251 height 15
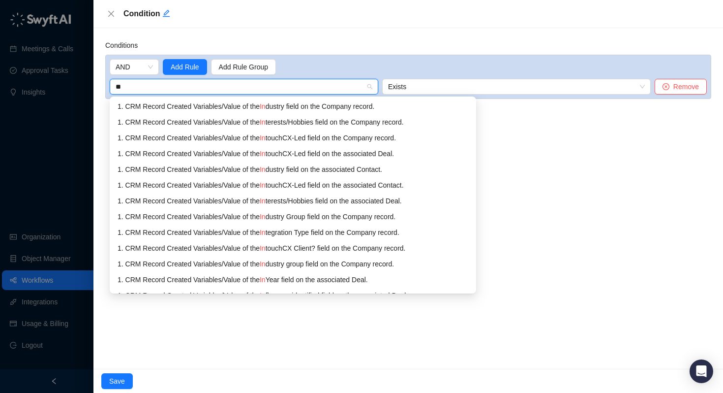
type input "*"
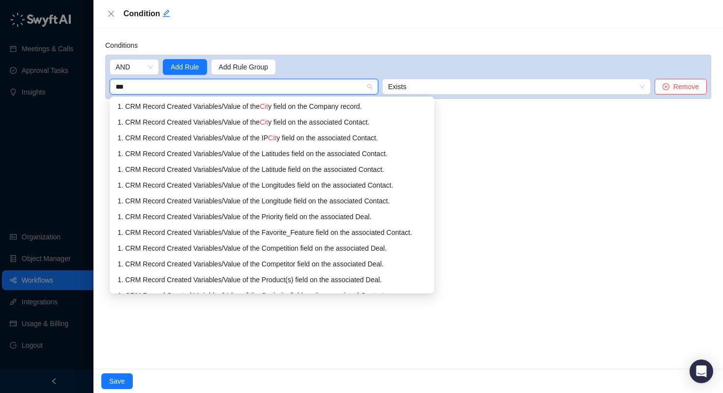
type input "****"
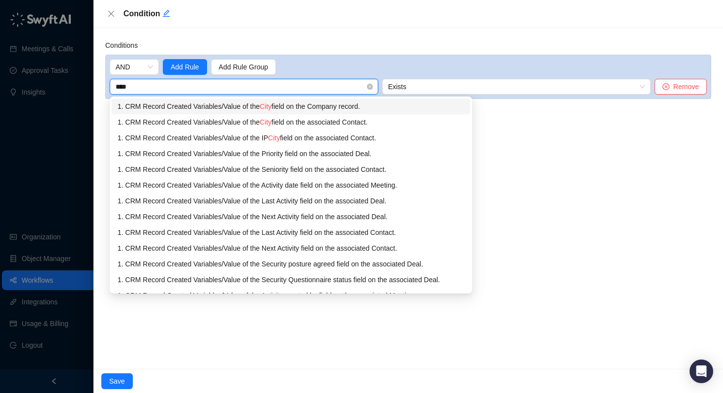
click at [264, 108] on div "1. CRM Record Created Variables / Value of the City field on the Company record." at bounding box center [291, 106] width 347 height 11
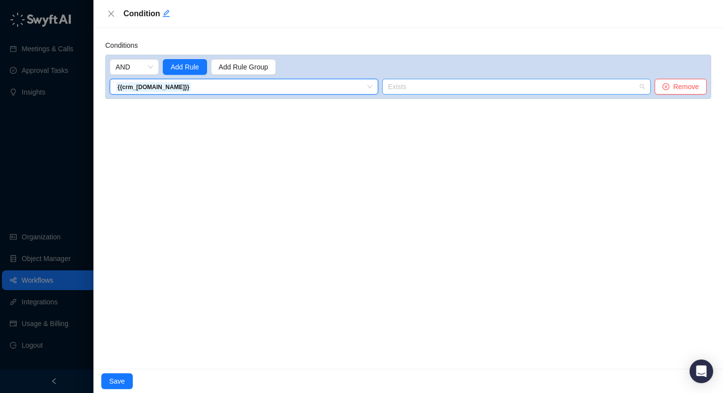
click at [413, 85] on span "Exists" at bounding box center [516, 86] width 257 height 15
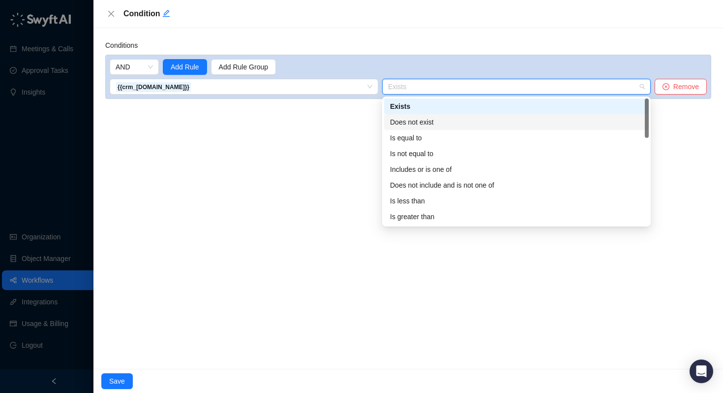
click at [408, 122] on div "Does not exist" at bounding box center [516, 122] width 253 height 11
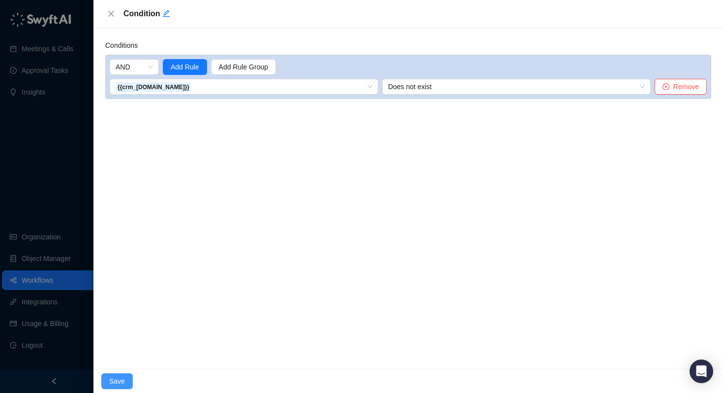
click at [112, 381] on span "Save" at bounding box center [117, 380] width 16 height 11
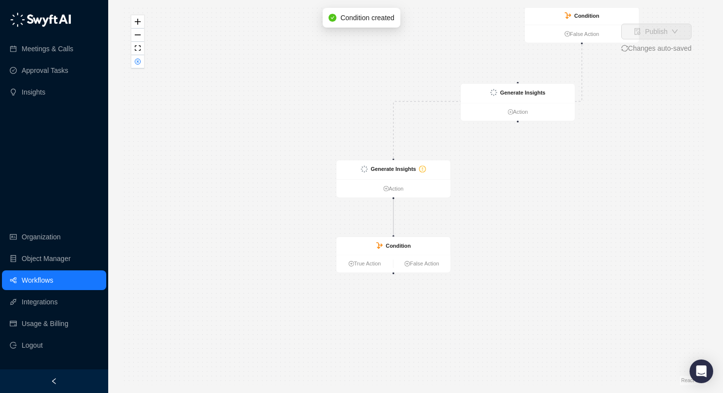
drag, startPoint x: 393, startPoint y: 214, endPoint x: 402, endPoint y: 119, distance: 95.4
click at [402, 119] on div "Is True CRM Record Created Action Condition False Action Generate Insights Acti…" at bounding box center [415, 196] width 583 height 377
drag, startPoint x: 387, startPoint y: 245, endPoint x: 472, endPoint y: 246, distance: 84.6
click at [472, 246] on strong "Condition" at bounding box center [482, 247] width 25 height 6
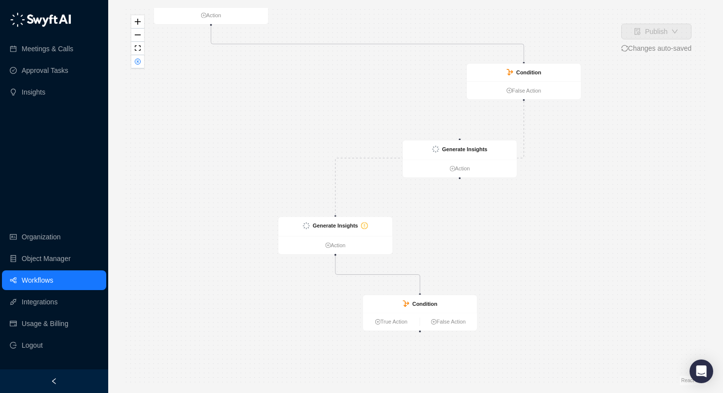
drag, startPoint x: 526, startPoint y: 177, endPoint x: 465, endPoint y: 237, distance: 85.6
click at [465, 237] on div "Is True CRM Record Created Action Condition False Action Generate Insights Acti…" at bounding box center [415, 196] width 583 height 377
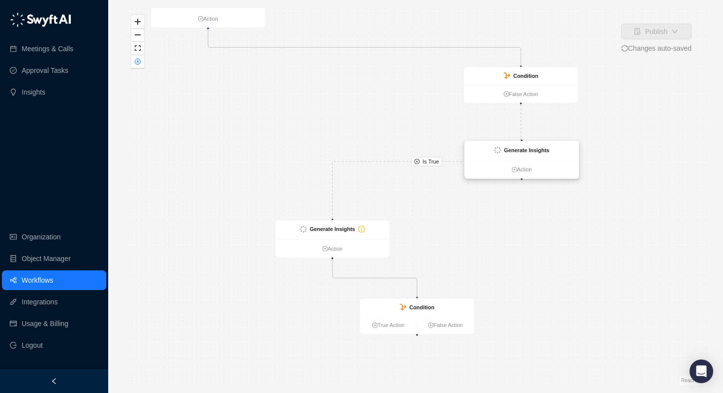
drag, startPoint x: 452, startPoint y: 153, endPoint x: 516, endPoint y: 151, distance: 64.0
click at [516, 151] on strong "Generate Insights" at bounding box center [526, 150] width 45 height 6
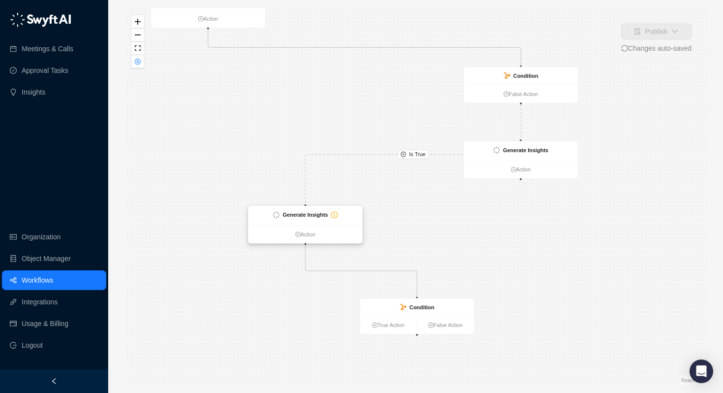
drag, startPoint x: 344, startPoint y: 227, endPoint x: 319, endPoint y: 212, distance: 29.5
click at [319, 212] on strong "Generate Insights" at bounding box center [305, 215] width 45 height 6
drag, startPoint x: 521, startPoint y: 180, endPoint x: 420, endPoint y: 295, distance: 153.7
click at [420, 283] on div "Is True CRM Record Created Action Condition False Action Generate Insights Acti…" at bounding box center [378, 136] width 454 height 293
drag, startPoint x: 521, startPoint y: 180, endPoint x: 417, endPoint y: 298, distance: 157.5
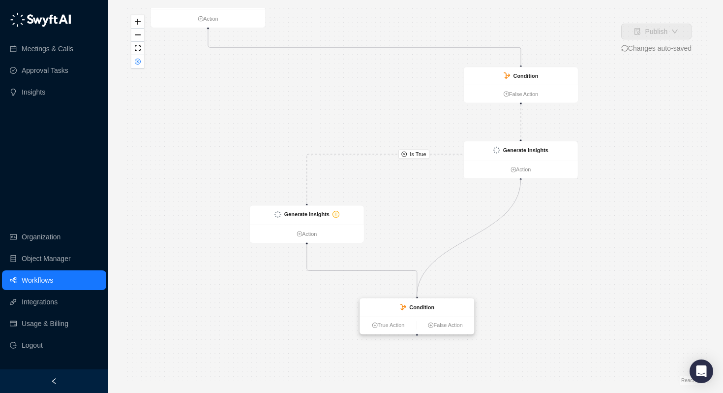
click at [417, 283] on div "CRM Record Created Action Condition False Action Generate Insights Action Gener…" at bounding box center [378, 136] width 454 height 293
click at [520, 179] on div at bounding box center [520, 179] width 2 height 2
drag, startPoint x: 520, startPoint y: 179, endPoint x: 409, endPoint y: 308, distance: 171.3
click at [409, 283] on div "CRM Record Created Action Condition False Action Generate Insights Action Gener…" at bounding box center [378, 136] width 454 height 293
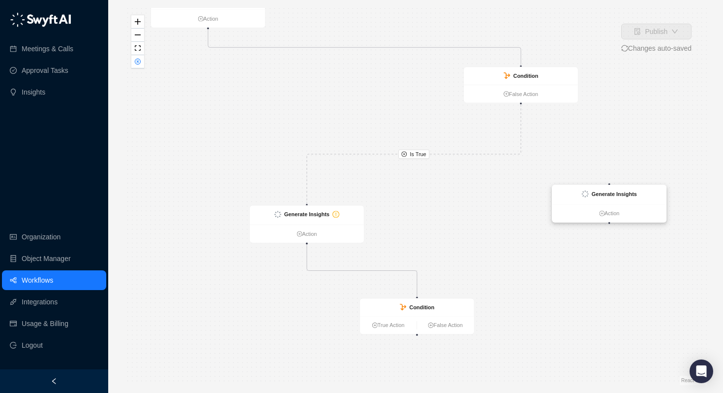
drag, startPoint x: 498, startPoint y: 149, endPoint x: 588, endPoint y: 192, distance: 99.9
click at [588, 192] on img at bounding box center [585, 193] width 7 height 7
drag, startPoint x: 521, startPoint y: 103, endPoint x: 417, endPoint y: 299, distance: 222.3
click at [416, 283] on div "CRM Record Created Action Condition False Action Generate Insights Action Gener…" at bounding box center [378, 136] width 454 height 293
click at [520, 102] on div at bounding box center [521, 103] width 2 height 2
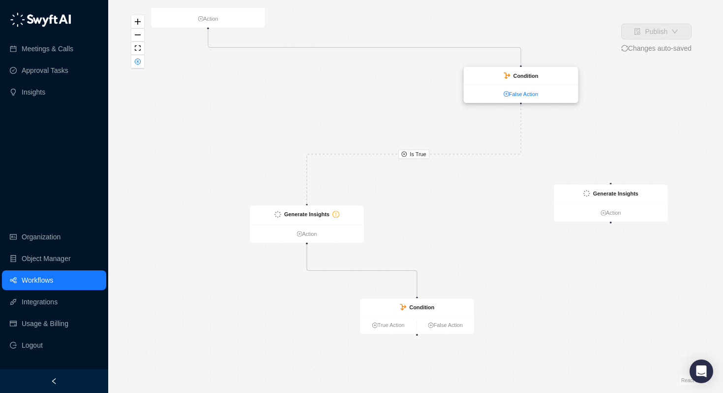
click at [519, 93] on link "False Action" at bounding box center [521, 94] width 114 height 8
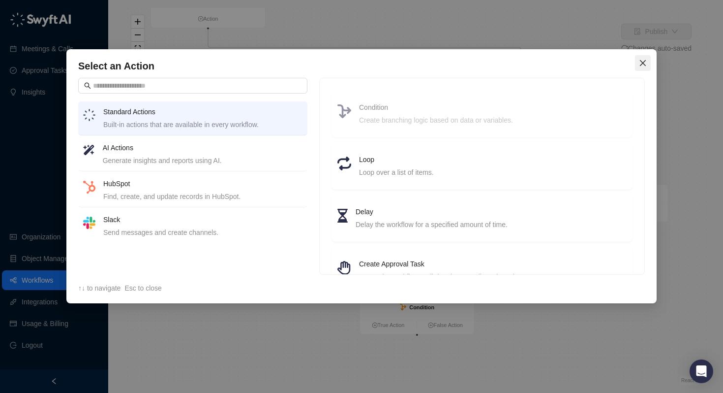
click at [647, 65] on span "Close" at bounding box center [643, 63] width 16 height 8
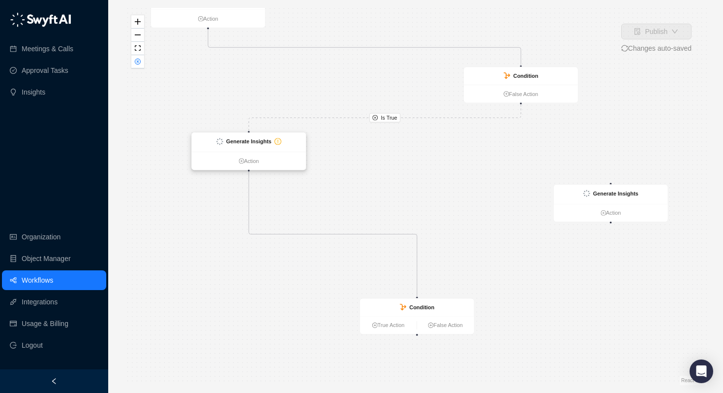
drag, startPoint x: 322, startPoint y: 213, endPoint x: 265, endPoint y: 139, distance: 93.4
click at [265, 139] on strong "Generate Insights" at bounding box center [248, 141] width 45 height 6
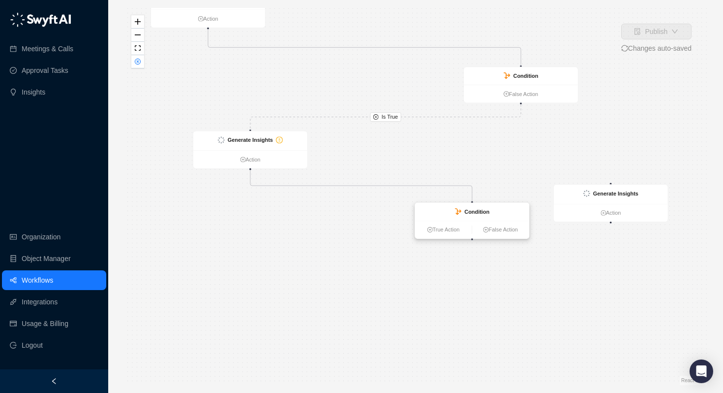
drag, startPoint x: 435, startPoint y: 304, endPoint x: 511, endPoint y: 198, distance: 130.9
click at [511, 203] on div "Condition" at bounding box center [472, 212] width 114 height 18
drag, startPoint x: 582, startPoint y: 191, endPoint x: 646, endPoint y: 168, distance: 68.5
click at [646, 184] on div "Generate Insights" at bounding box center [611, 193] width 114 height 19
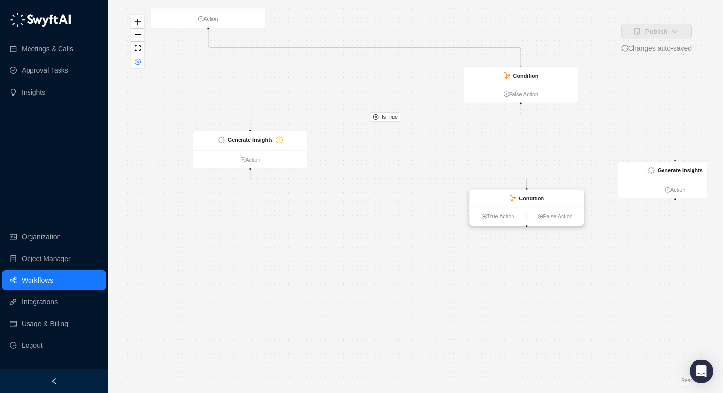
drag, startPoint x: 508, startPoint y: 196, endPoint x: 545, endPoint y: 194, distance: 36.5
click at [544, 194] on div "Condition" at bounding box center [531, 198] width 25 height 8
drag, startPoint x: 521, startPoint y: 104, endPoint x: 527, endPoint y: 201, distance: 97.1
click at [527, 201] on div "CRM Record Created Action Condition False Action Generate Insights Action Gener…" at bounding box center [378, 136] width 454 height 293
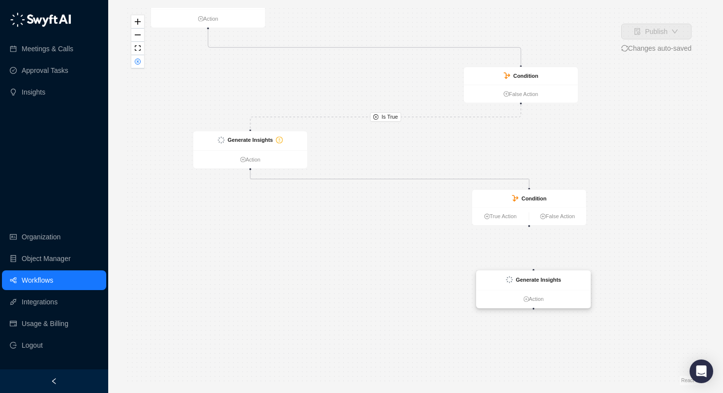
drag, startPoint x: 665, startPoint y: 172, endPoint x: 527, endPoint y: 279, distance: 174.3
click at [527, 279] on strong "Generate Insights" at bounding box center [538, 279] width 45 height 6
drag, startPoint x: 529, startPoint y: 226, endPoint x: 530, endPoint y: 279, distance: 53.1
click at [530, 279] on div "CRM Record Created Action Condition False Action Generate Insights Action Gener…" at bounding box center [378, 136] width 454 height 293
drag, startPoint x: 528, startPoint y: 226, endPoint x: 533, endPoint y: 272, distance: 45.5
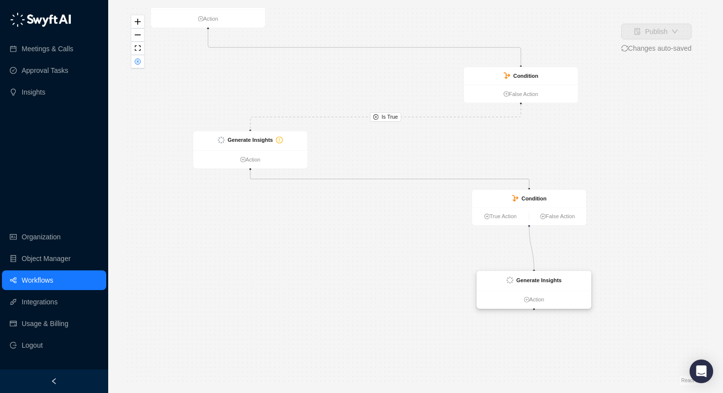
click at [533, 272] on div "CRM Record Created Action Condition False Action Generate Insights Action Gener…" at bounding box center [378, 136] width 454 height 293
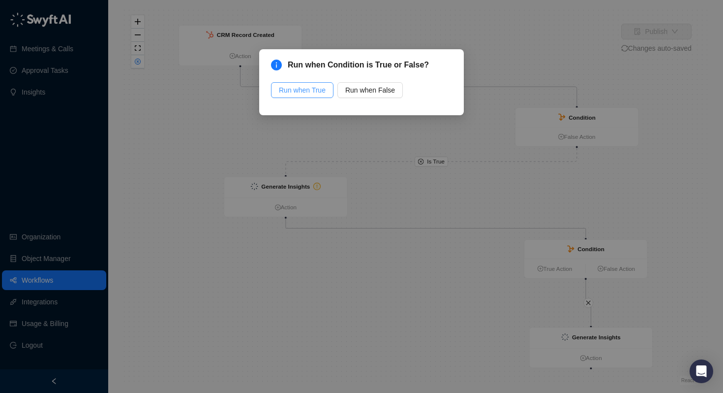
click at [304, 92] on span "Run when True" at bounding box center [302, 90] width 47 height 11
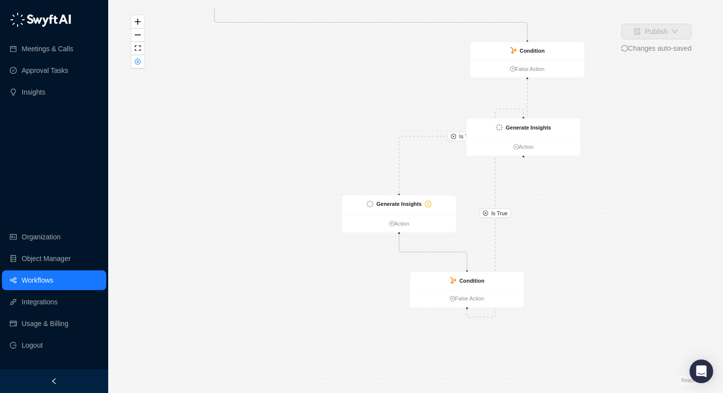
drag, startPoint x: 461, startPoint y: 173, endPoint x: 413, endPoint y: 104, distance: 83.7
click at [413, 104] on div "Is True Is True CRM Record Created Action Condition False Action Generate Insig…" at bounding box center [415, 196] width 583 height 377
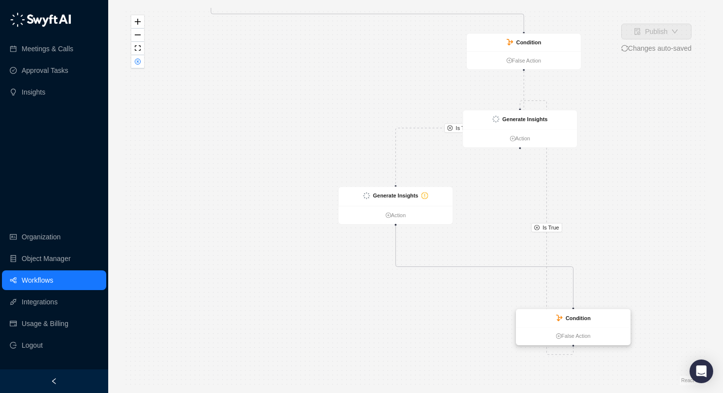
drag, startPoint x: 482, startPoint y: 277, endPoint x: 592, endPoint y: 326, distance: 120.9
click at [592, 326] on div "Condition" at bounding box center [574, 318] width 114 height 18
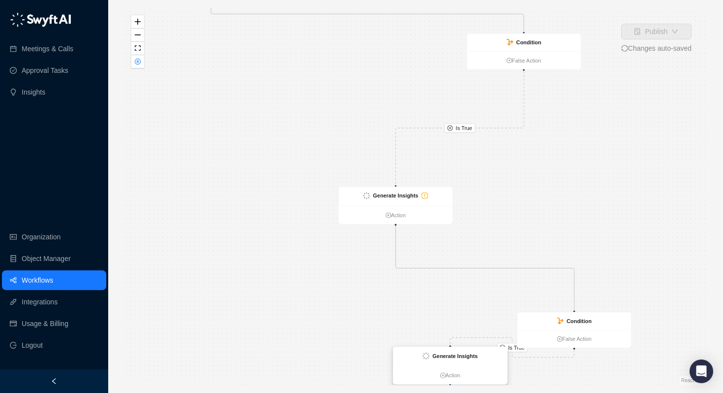
drag, startPoint x: 545, startPoint y: 121, endPoint x: 475, endPoint y: 358, distance: 247.2
click at [475, 358] on strong "Generate Insights" at bounding box center [454, 355] width 45 height 6
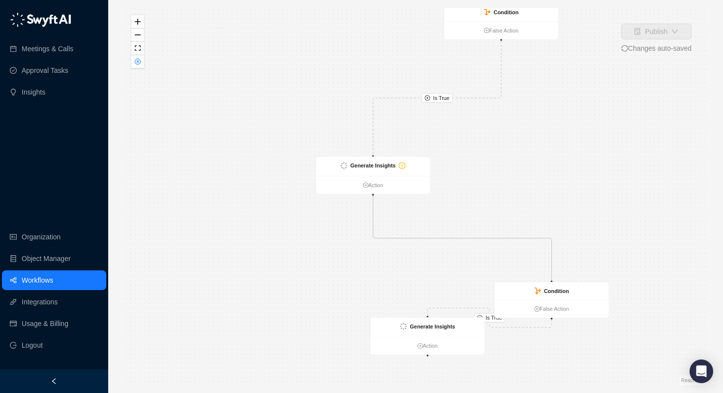
drag, startPoint x: 464, startPoint y: 305, endPoint x: 442, endPoint y: 275, distance: 38.0
click at [442, 275] on div "Is True Is True CRM Record Created Action Condition False Action Generate Insig…" at bounding box center [415, 196] width 583 height 377
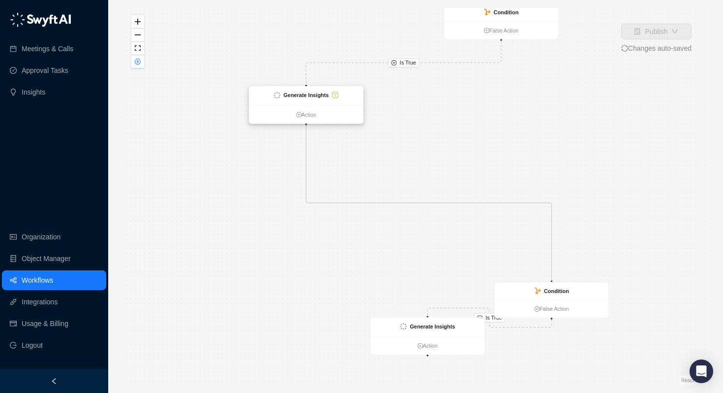
drag, startPoint x: 396, startPoint y: 168, endPoint x: 320, endPoint y: 99, distance: 101.7
click at [320, 99] on div "Generate Insights" at bounding box center [306, 95] width 65 height 8
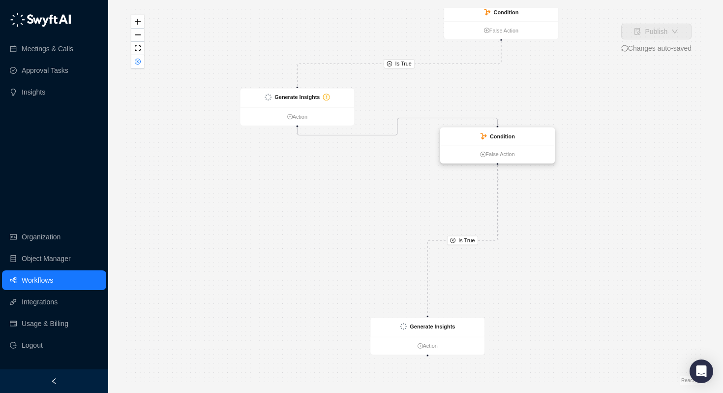
drag, startPoint x: 554, startPoint y: 284, endPoint x: 500, endPoint y: 129, distance: 163.7
click at [500, 129] on div "Condition" at bounding box center [498, 136] width 114 height 18
drag, startPoint x: 500, startPoint y: 39, endPoint x: 498, endPoint y: 126, distance: 87.6
click at [498, 126] on div "CRM Record Created Action Condition False Action Generate Insights Action Gener…" at bounding box center [358, 73] width 454 height 293
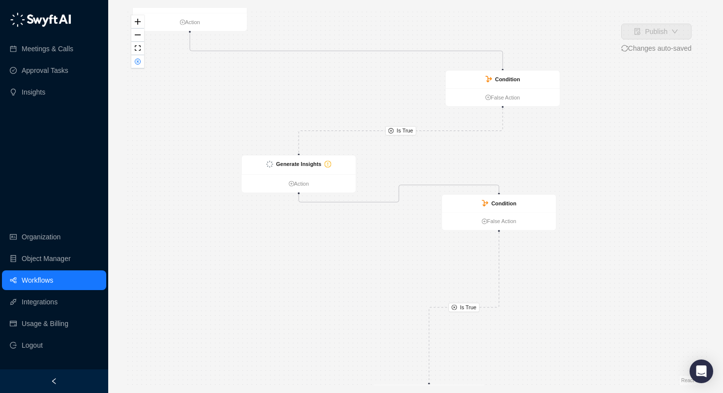
drag, startPoint x: 595, startPoint y: 101, endPoint x: 597, endPoint y: 171, distance: 70.4
click at [597, 171] on div "Is True Is True CRM Record Created Action Condition False Action Generate Insig…" at bounding box center [415, 196] width 583 height 377
drag, startPoint x: 503, startPoint y: 110, endPoint x: 500, endPoint y: 197, distance: 87.1
click at [500, 197] on div "Is True Is True CRM Record Created Action Condition False Action Generate Insig…" at bounding box center [415, 196] width 583 height 377
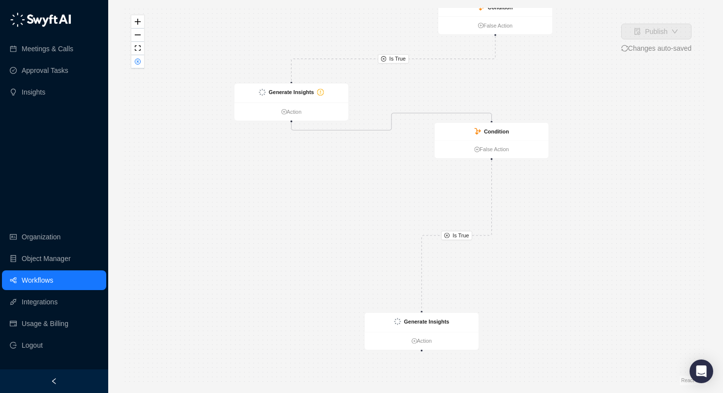
drag, startPoint x: 329, startPoint y: 251, endPoint x: 320, endPoint y: 192, distance: 59.1
click at [320, 192] on div "Is True Is True CRM Record Created Action Condition False Action Generate Insig…" at bounding box center [415, 196] width 583 height 377
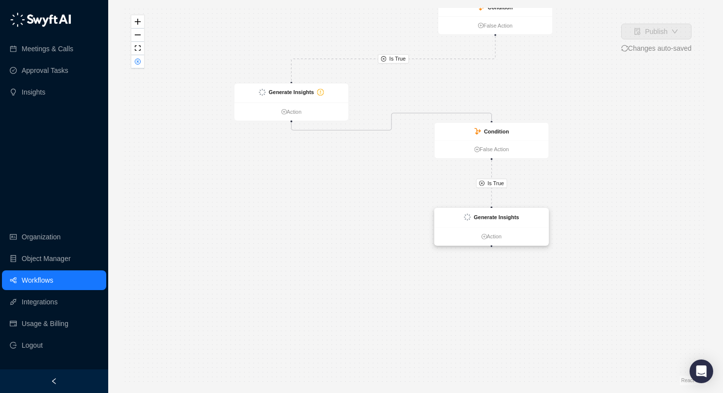
drag, startPoint x: 429, startPoint y: 320, endPoint x: 499, endPoint y: 216, distance: 125.5
click at [499, 216] on strong "Generate Insights" at bounding box center [496, 216] width 45 height 6
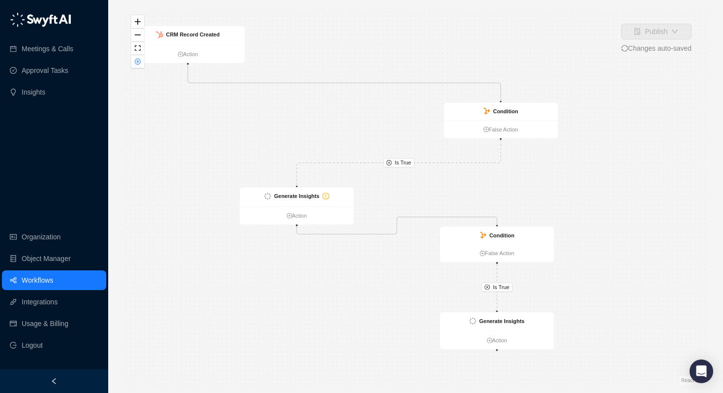
drag, startPoint x: 603, startPoint y: 147, endPoint x: 609, endPoint y: 251, distance: 103.9
click at [609, 251] on div "Is True Is True CRM Record Created Action Condition False Action Generate Insig…" at bounding box center [415, 196] width 583 height 377
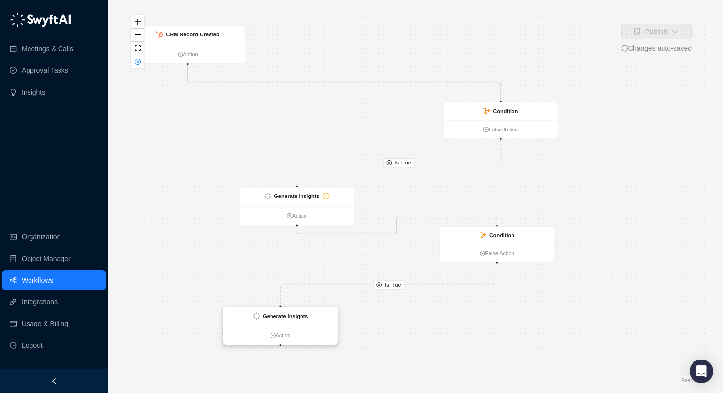
drag, startPoint x: 496, startPoint y: 318, endPoint x: 280, endPoint y: 313, distance: 216.0
click at [280, 313] on strong "Generate Insights" at bounding box center [285, 315] width 45 height 6
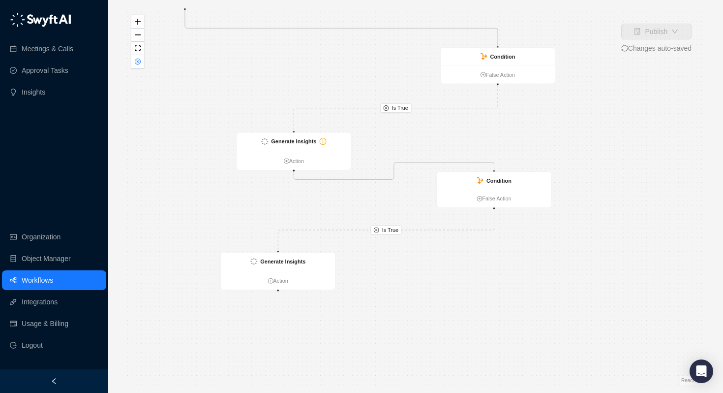
drag, startPoint x: 422, startPoint y: 327, endPoint x: 419, endPoint y: 270, distance: 57.1
click at [419, 270] on div "Is True Is True CRM Record Created Action Condition False Action Generate Insig…" at bounding box center [415, 196] width 583 height 377
click at [497, 197] on link "False Action" at bounding box center [495, 196] width 114 height 8
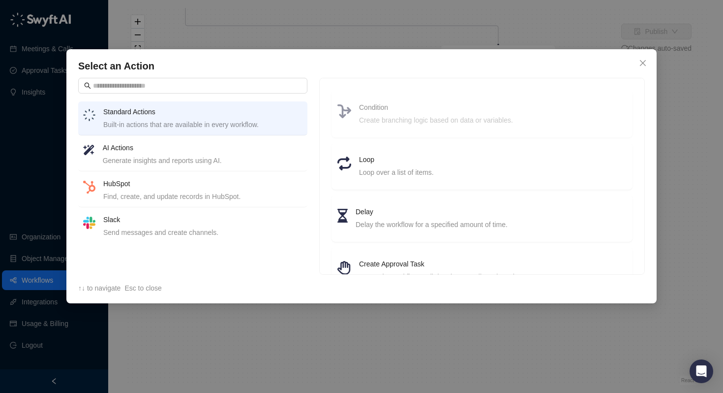
click at [375, 116] on div "Create branching logic based on data or variables." at bounding box center [493, 120] width 268 height 11
click at [648, 57] on button "Close" at bounding box center [643, 63] width 16 height 16
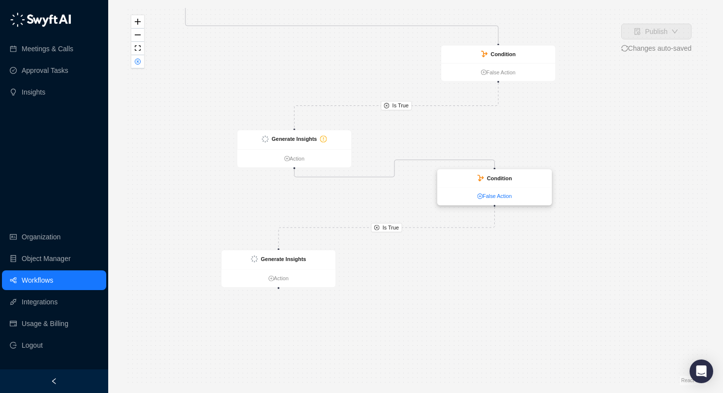
click at [512, 197] on link "False Action" at bounding box center [495, 196] width 114 height 8
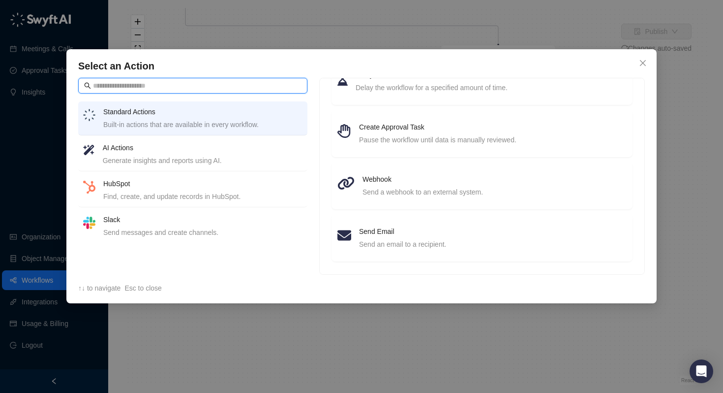
scroll to position [141, 0]
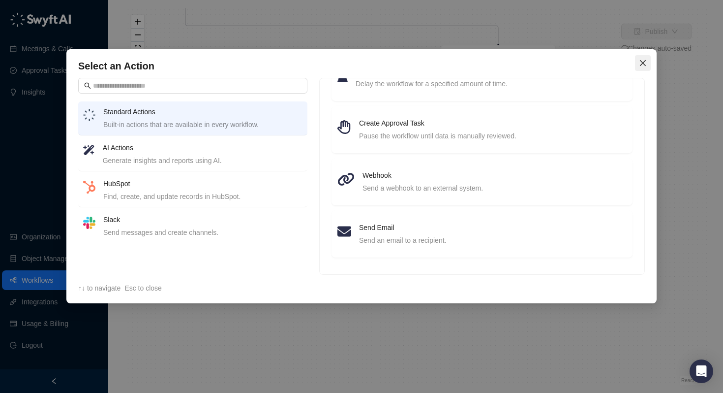
click at [648, 67] on button "Close" at bounding box center [643, 63] width 16 height 16
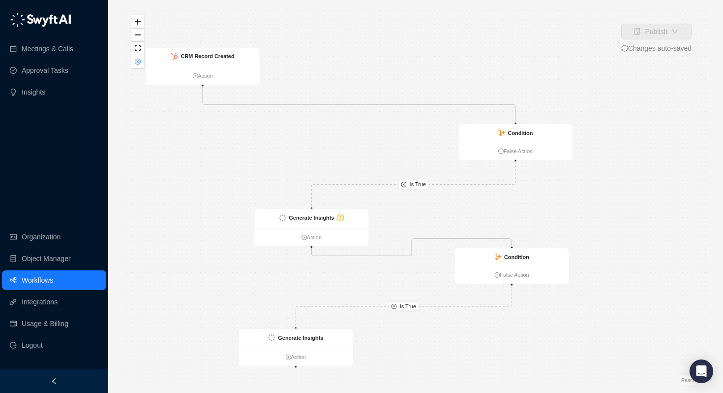
drag, startPoint x: 645, startPoint y: 147, endPoint x: 664, endPoint y: 225, distance: 79.9
click at [664, 225] on div "Is True Is True CRM Record Created Action Condition False Action Generate Insig…" at bounding box center [415, 196] width 583 height 377
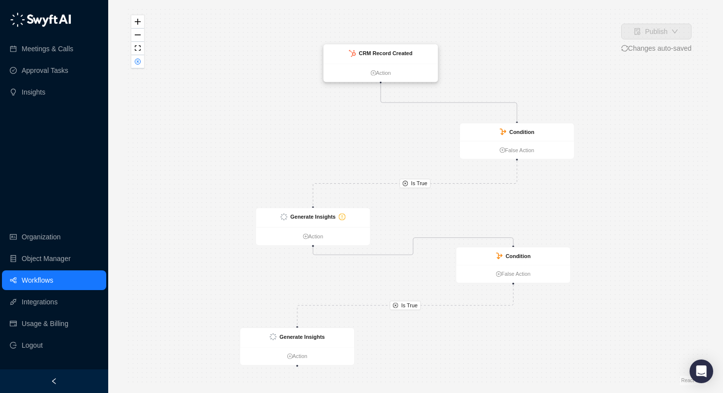
drag, startPoint x: 225, startPoint y: 58, endPoint x: 400, endPoint y: 56, distance: 175.1
click at [400, 56] on strong "CRM Record Created" at bounding box center [386, 53] width 54 height 6
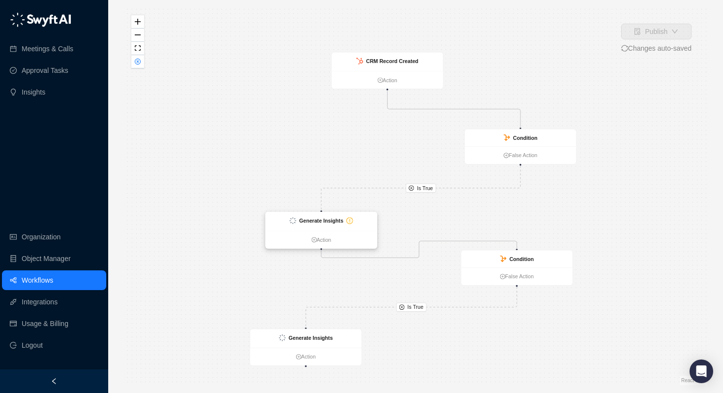
click at [326, 224] on div "Generate Insights" at bounding box center [321, 220] width 44 height 8
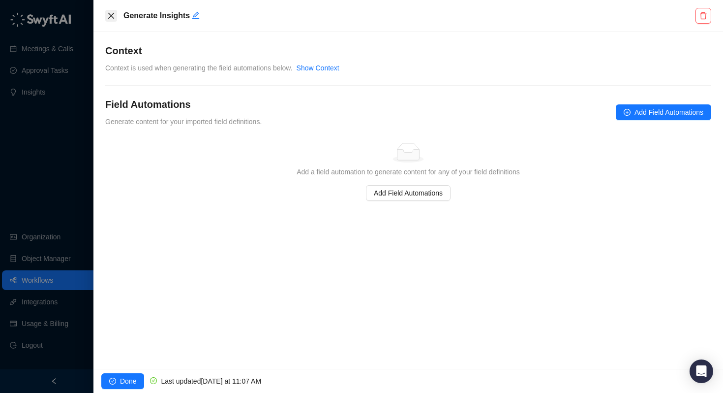
click at [112, 12] on icon "close" at bounding box center [111, 16] width 8 height 8
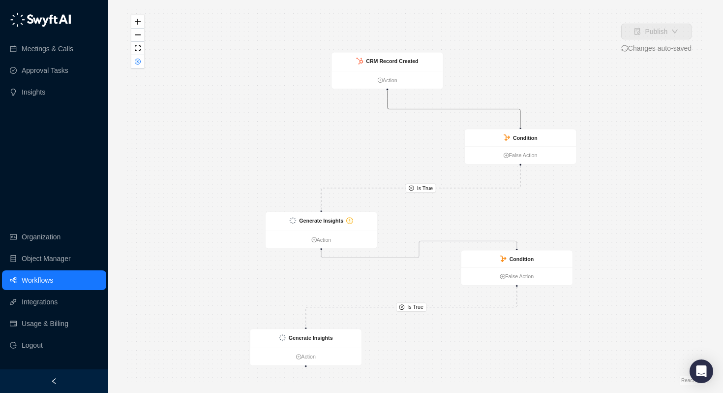
click at [471, 110] on icon "Edge from 8c444170-7663-013e-6bb9-62639debec48 to 7f97a9a0-76c8-013e-6bda-62639…" at bounding box center [454, 109] width 133 height 36
click at [526, 133] on div "Condition" at bounding box center [520, 137] width 111 height 17
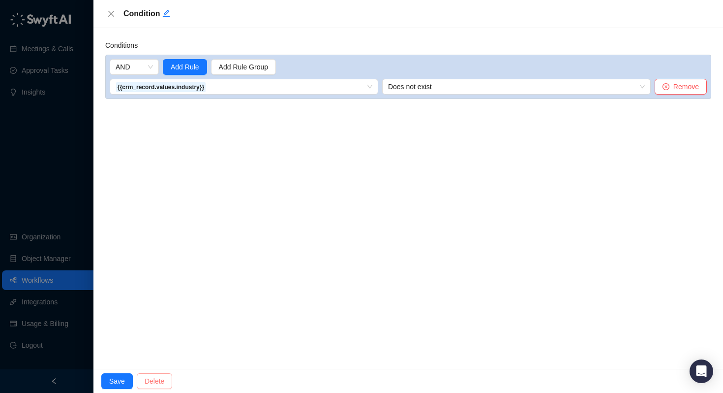
click at [163, 382] on span "Delete" at bounding box center [155, 380] width 20 height 11
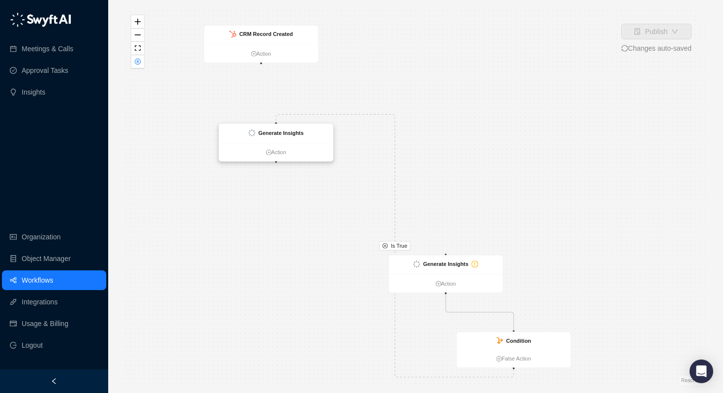
drag, startPoint x: 565, startPoint y: 183, endPoint x: 272, endPoint y: 129, distance: 298.1
click at [272, 129] on div "Generate Insights" at bounding box center [280, 132] width 45 height 8
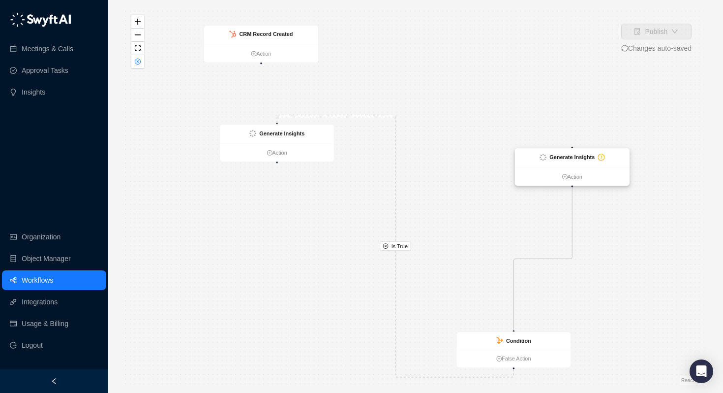
drag, startPoint x: 437, startPoint y: 266, endPoint x: 573, endPoint y: 152, distance: 177.7
click at [573, 154] on strong "Generate Insights" at bounding box center [571, 157] width 45 height 6
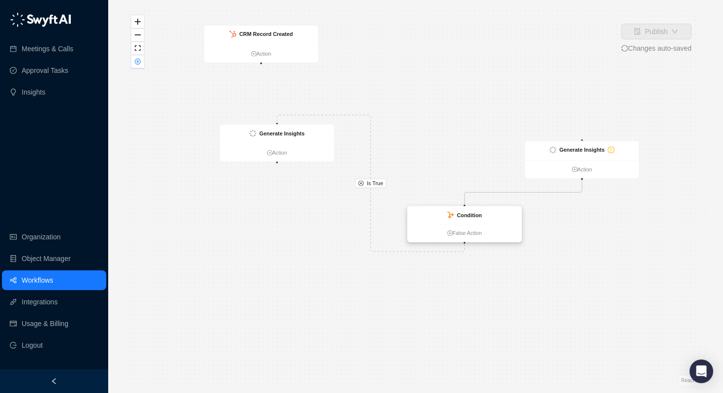
drag, startPoint x: 501, startPoint y: 342, endPoint x: 452, endPoint y: 217, distance: 134.7
click at [452, 217] on icon at bounding box center [450, 215] width 7 height 7
click at [261, 131] on strong "Generate Insights" at bounding box center [281, 133] width 45 height 6
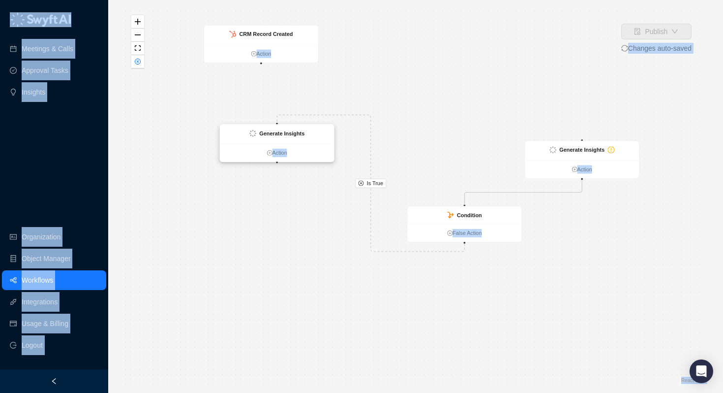
click at [261, 131] on strong "Generate Insights" at bounding box center [281, 133] width 45 height 6
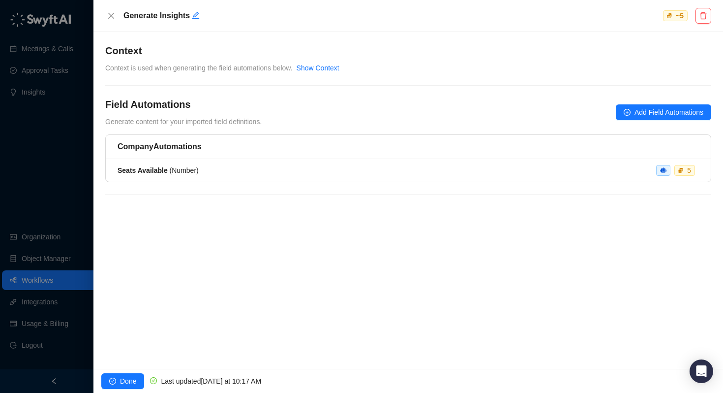
click at [189, 148] on h5 "Company Automations" at bounding box center [408, 147] width 581 height 12
click at [180, 168] on span "Seats Available ( Number )" at bounding box center [158, 170] width 81 height 8
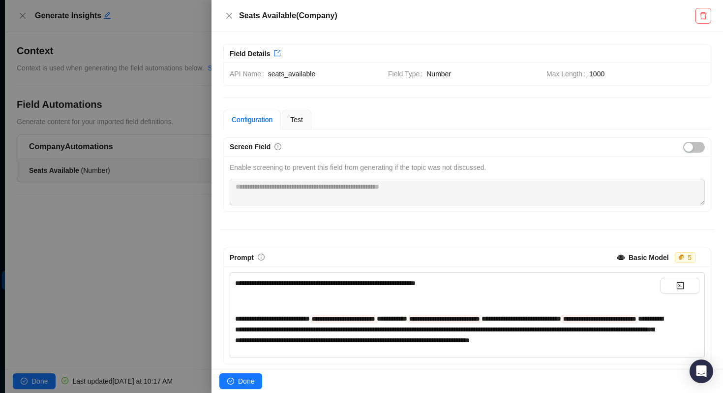
scroll to position [18, 0]
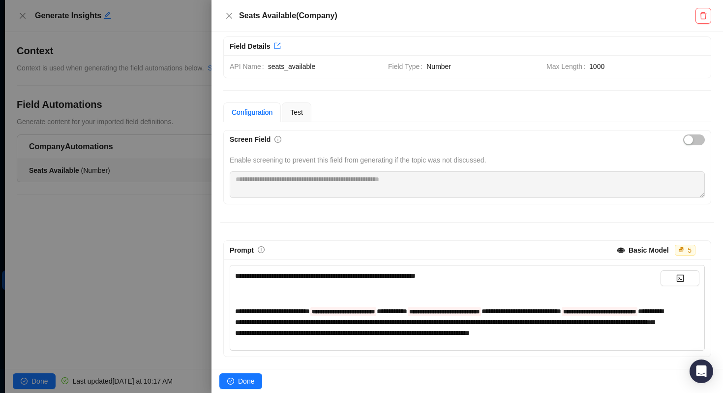
click at [481, 311] on span "**********" at bounding box center [449, 321] width 428 height 29
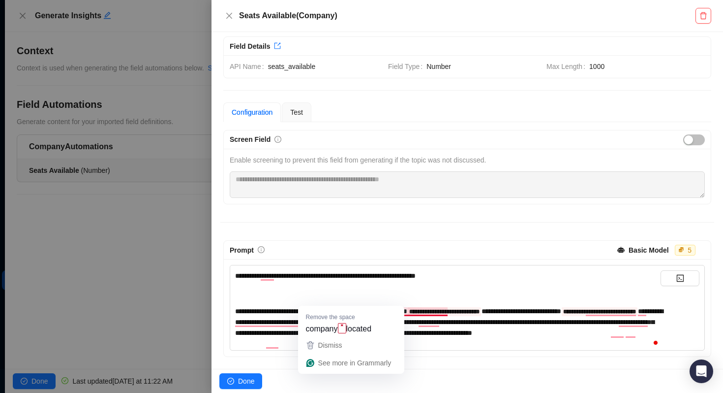
click at [425, 330] on div "**********" at bounding box center [448, 321] width 426 height 32
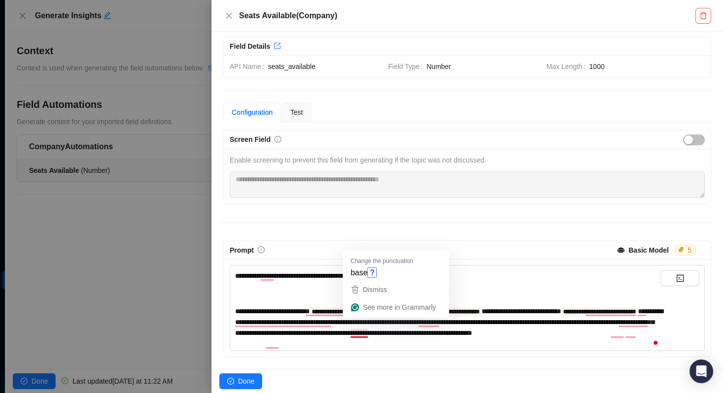
click at [465, 338] on div "**********" at bounding box center [448, 307] width 426 height 75
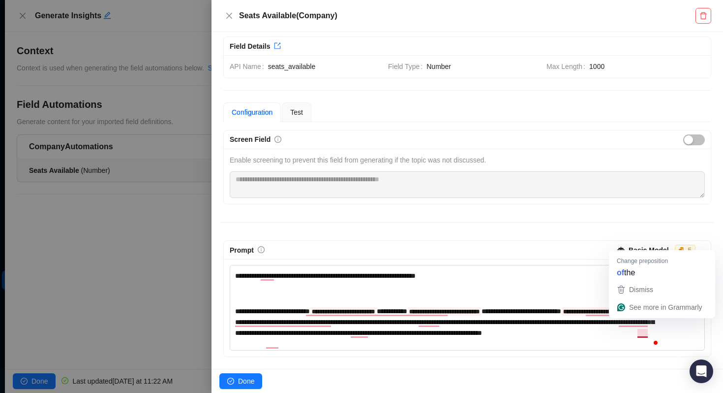
click at [639, 323] on span "**********" at bounding box center [449, 321] width 428 height 29
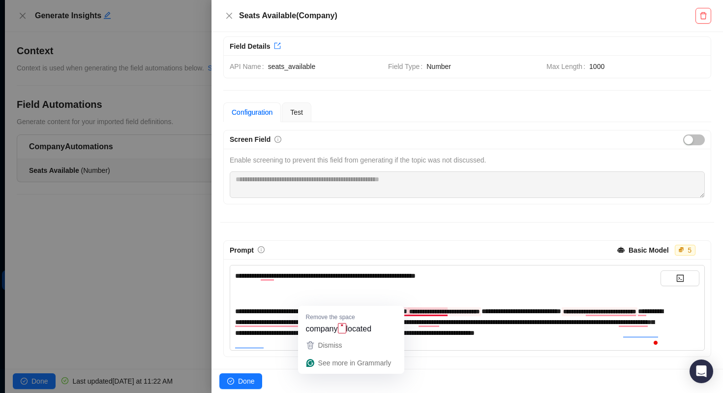
click at [479, 335] on div "**********" at bounding box center [448, 321] width 426 height 32
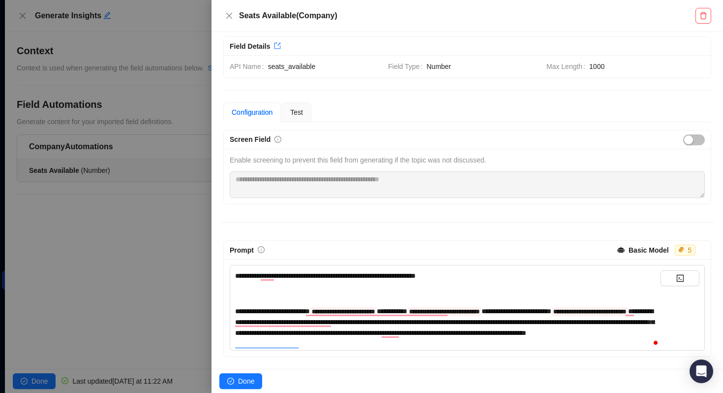
click at [548, 320] on span "**********" at bounding box center [444, 321] width 419 height 29
click at [244, 380] on span "Done" at bounding box center [246, 380] width 16 height 11
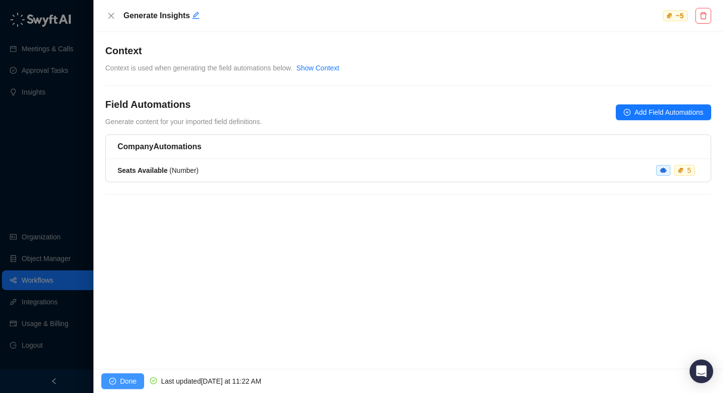
click at [130, 387] on button "Done" at bounding box center [122, 381] width 43 height 16
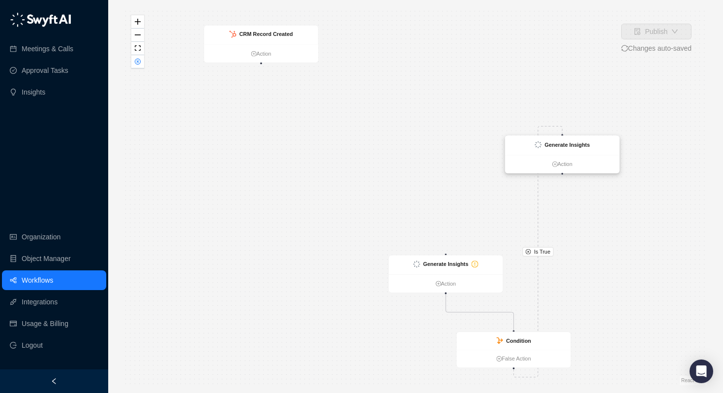
drag, startPoint x: 548, startPoint y: 192, endPoint x: 539, endPoint y: 150, distance: 42.8
click at [540, 151] on div "Generate Insights" at bounding box center [562, 145] width 114 height 19
click at [512, 339] on strong "Condition" at bounding box center [518, 340] width 25 height 6
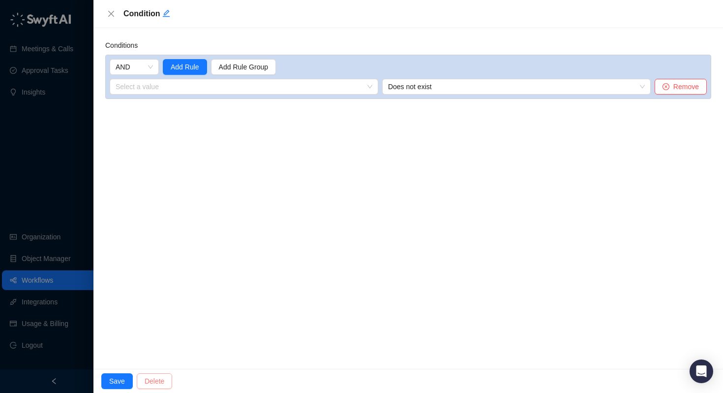
click at [157, 377] on span "Delete" at bounding box center [155, 380] width 20 height 11
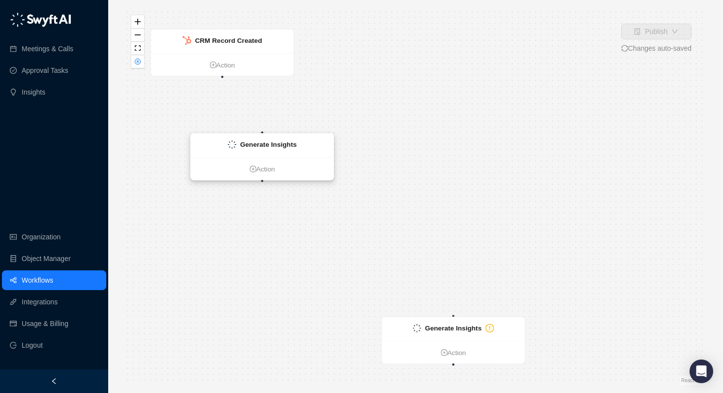
drag, startPoint x: 603, startPoint y: 233, endPoint x: 260, endPoint y: 145, distance: 353.4
click at [260, 145] on strong "Generate Insights" at bounding box center [268, 145] width 57 height 8
drag, startPoint x: 221, startPoint y: 76, endPoint x: 263, endPoint y: 138, distance: 74.4
click at [263, 138] on div "CRM Record Created Action Generate Insights Action Generate Insights Action" at bounding box center [435, 212] width 568 height 367
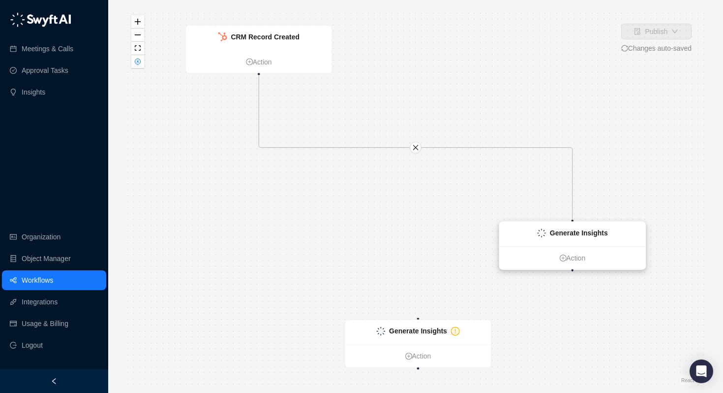
click at [581, 245] on div "Generate Insights" at bounding box center [572, 233] width 146 height 25
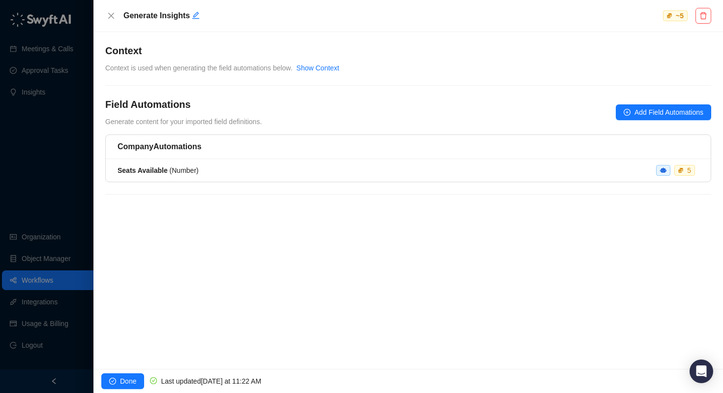
click at [183, 147] on h5 "Company Automations" at bounding box center [408, 147] width 581 height 12
click at [174, 166] on span "Seats Available ( Number )" at bounding box center [158, 170] width 81 height 8
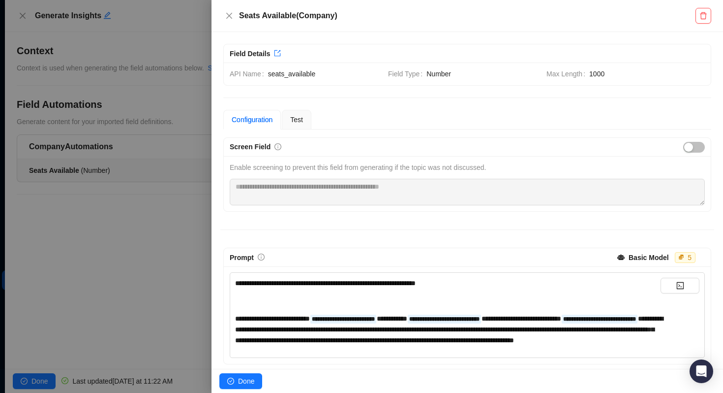
click at [148, 259] on div at bounding box center [361, 196] width 723 height 393
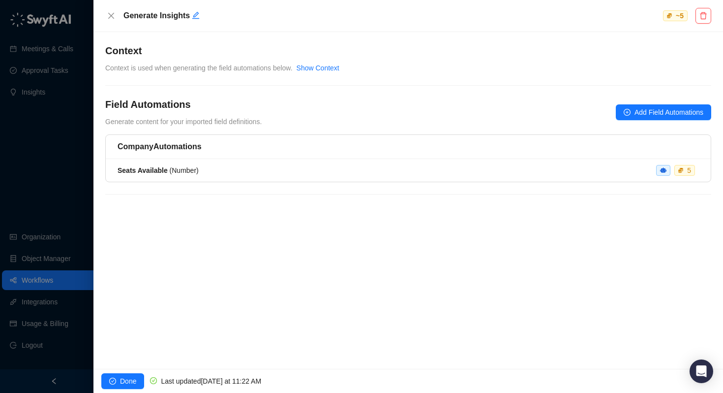
click at [41, 160] on div at bounding box center [361, 196] width 723 height 393
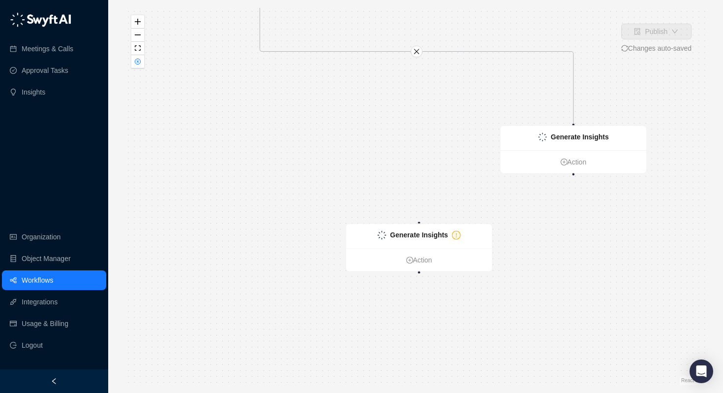
drag, startPoint x: 483, startPoint y: 188, endPoint x: 484, endPoint y: 92, distance: 95.9
click at [484, 92] on div "CRM Record Created Action Generate Insights Action Generate Insights Action" at bounding box center [415, 196] width 583 height 377
click at [424, 234] on strong "Generate Insights" at bounding box center [419, 235] width 58 height 8
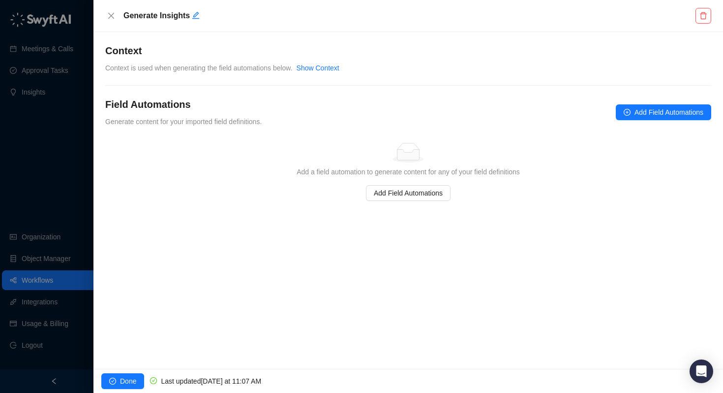
click at [58, 204] on div at bounding box center [361, 196] width 723 height 393
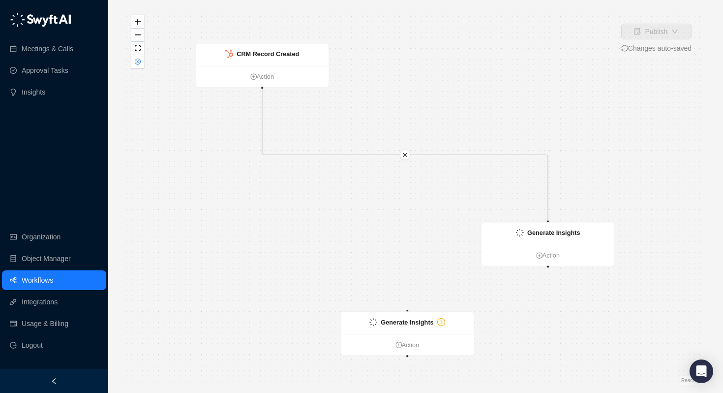
drag, startPoint x: 361, startPoint y: 142, endPoint x: 350, endPoint y: 238, distance: 96.5
click at [350, 238] on div "CRM Record Created Action Generate Insights Action Generate Insights Action" at bounding box center [415, 196] width 583 height 377
click at [405, 158] on icon "close" at bounding box center [404, 156] width 6 height 6
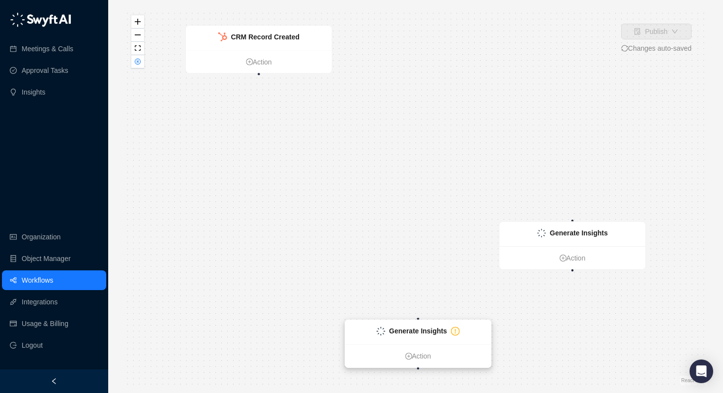
click at [407, 331] on strong "Generate Insights" at bounding box center [418, 331] width 58 height 8
